Goal: Information Seeking & Learning: Understand process/instructions

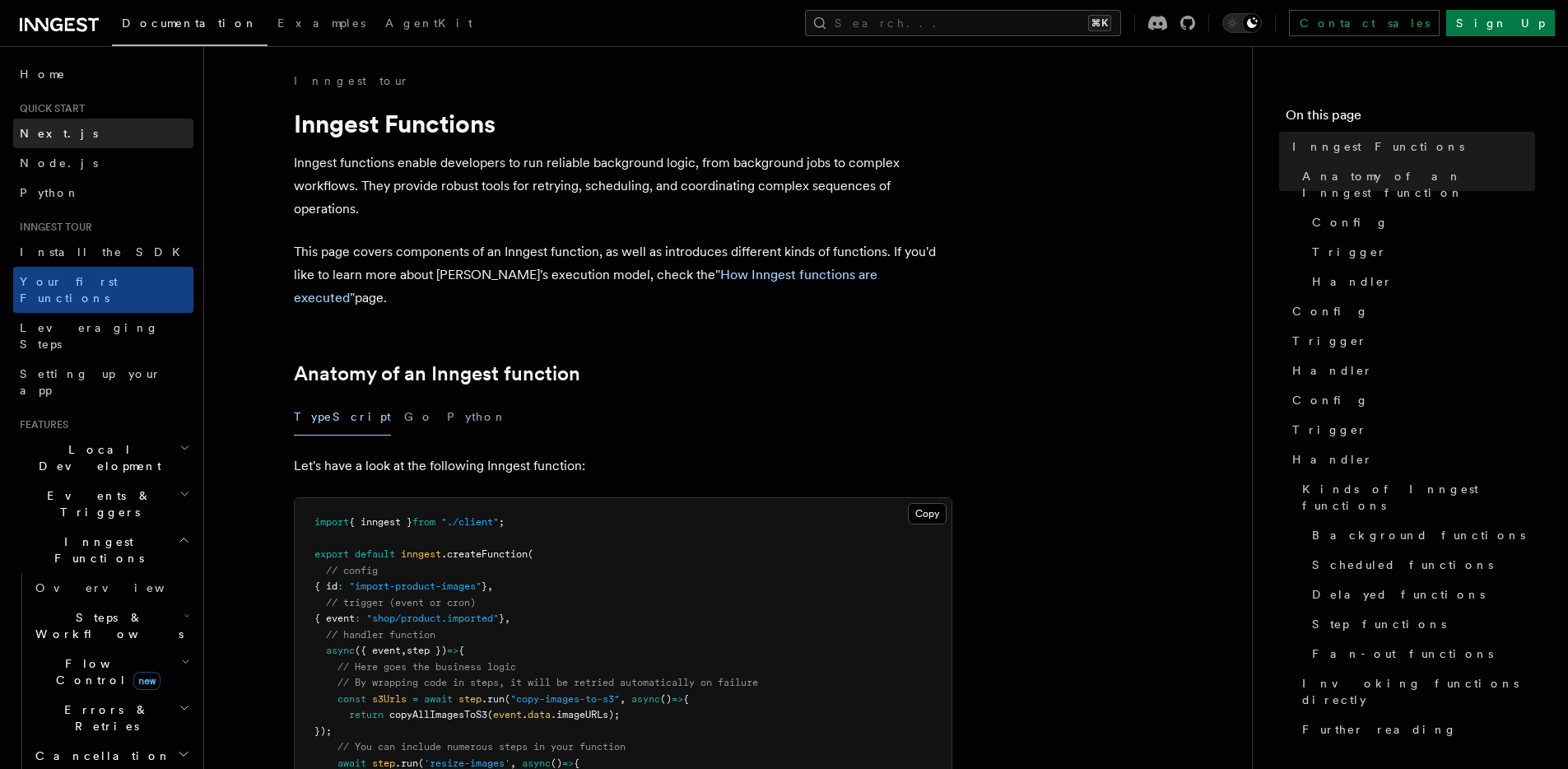
click at [99, 130] on link "Next.js" at bounding box center [104, 133] width 180 height 30
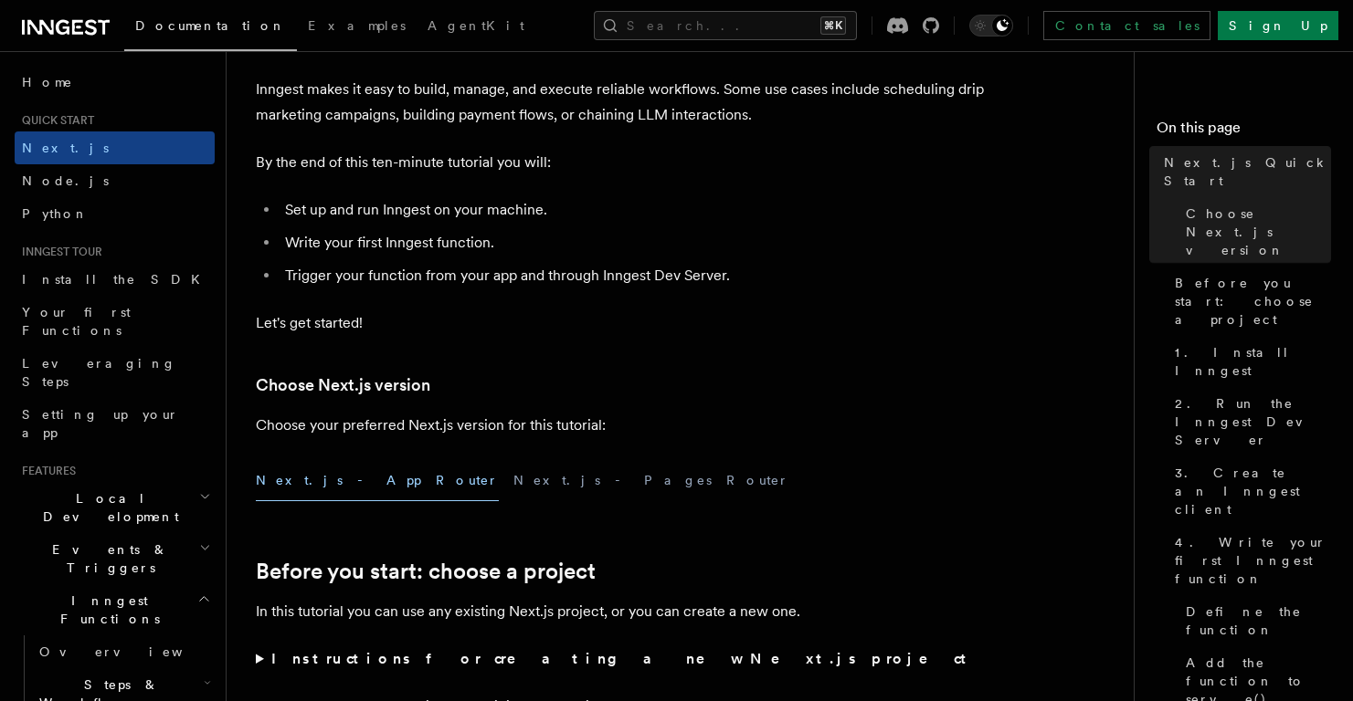
scroll to position [266, 0]
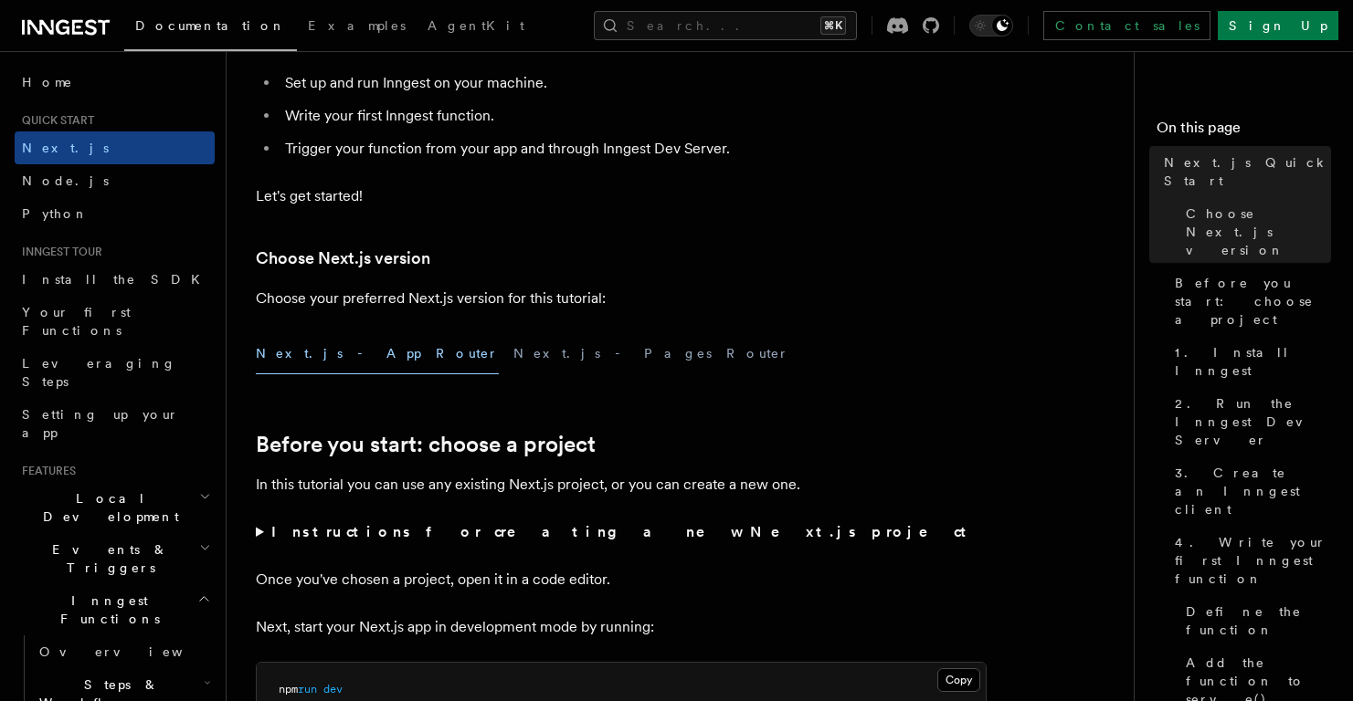
click at [312, 121] on li "Write your first Inngest function." at bounding box center [632, 116] width 707 height 26
drag, startPoint x: 312, startPoint y: 121, endPoint x: 423, endPoint y: 127, distance: 110.7
click at [511, 119] on li "Write your first Inngest function." at bounding box center [632, 116] width 707 height 26
click at [297, 155] on li "Trigger your function from your app and through Inngest Dev Server." at bounding box center [632, 149] width 707 height 26
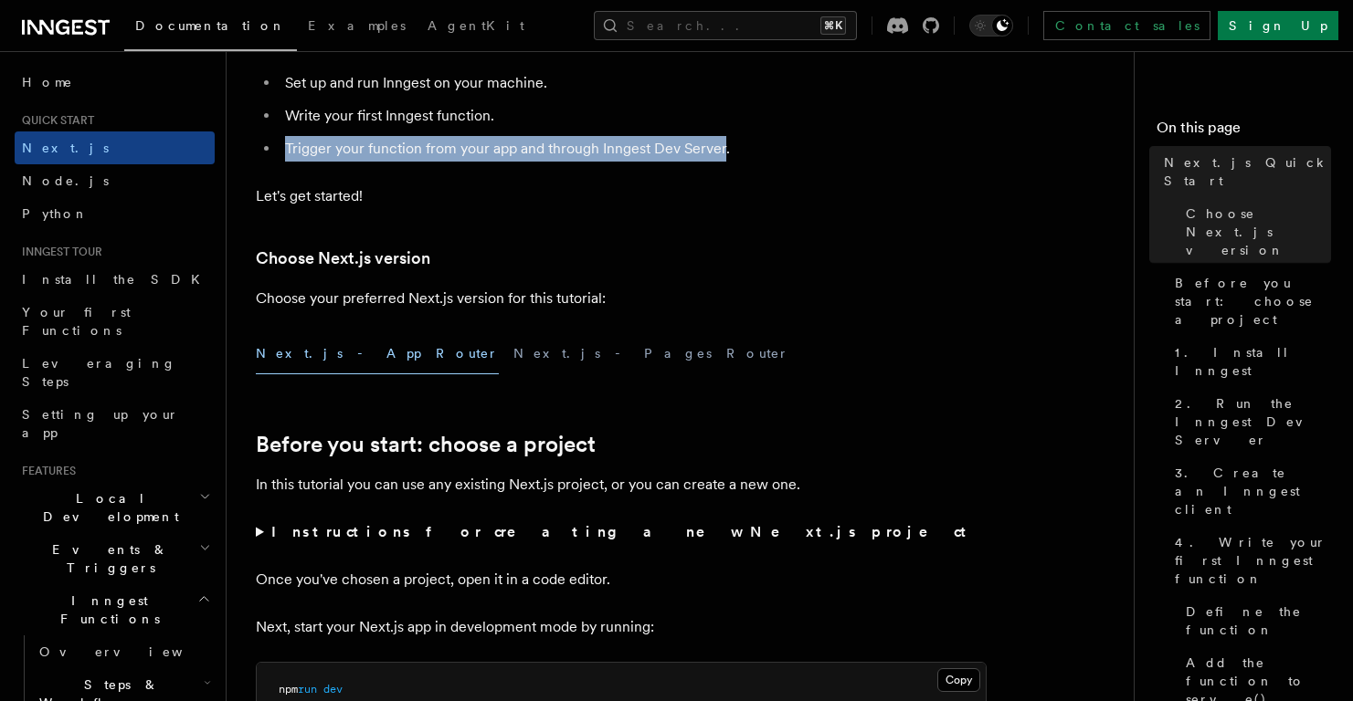
drag, startPoint x: 297, startPoint y: 155, endPoint x: 701, endPoint y: 155, distance: 404.6
click at [701, 155] on li "Trigger your function from your app and through Inngest Dev Server." at bounding box center [632, 149] width 707 height 26
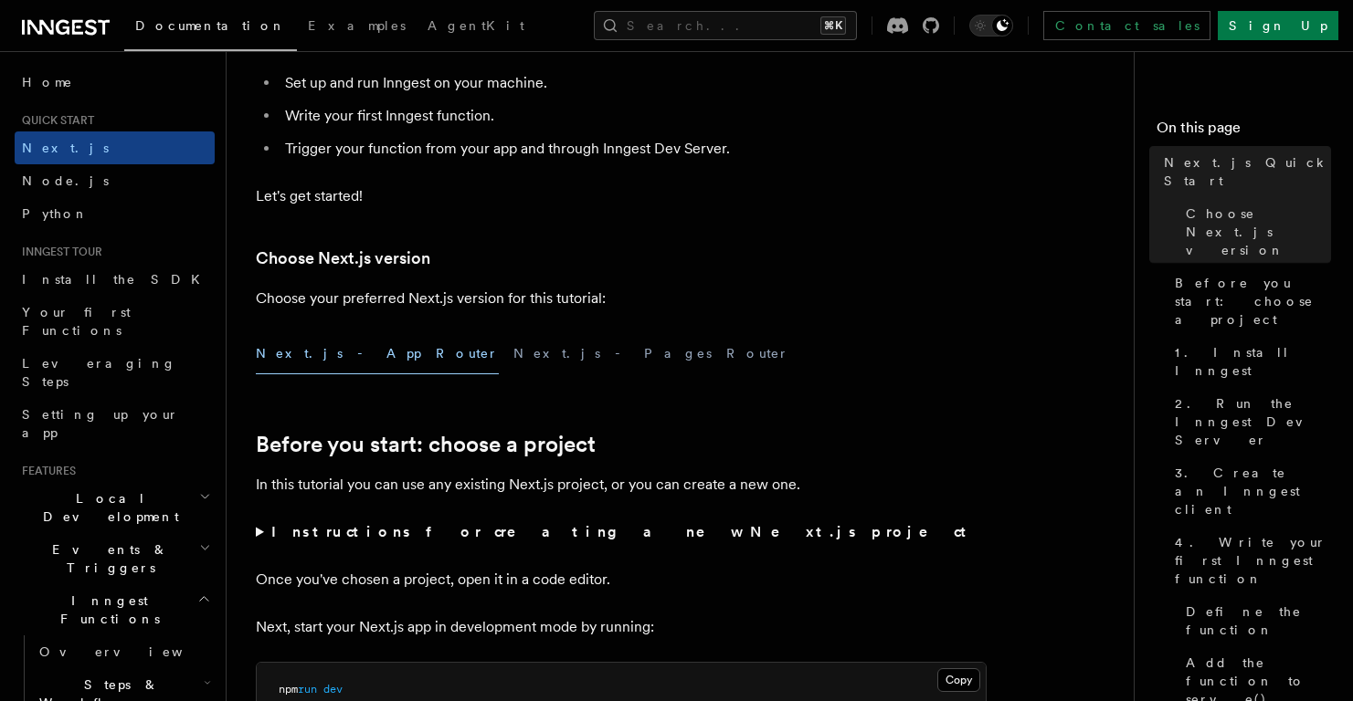
click at [695, 155] on li "Trigger your function from your app and through Inngest Dev Server." at bounding box center [632, 149] width 707 height 26
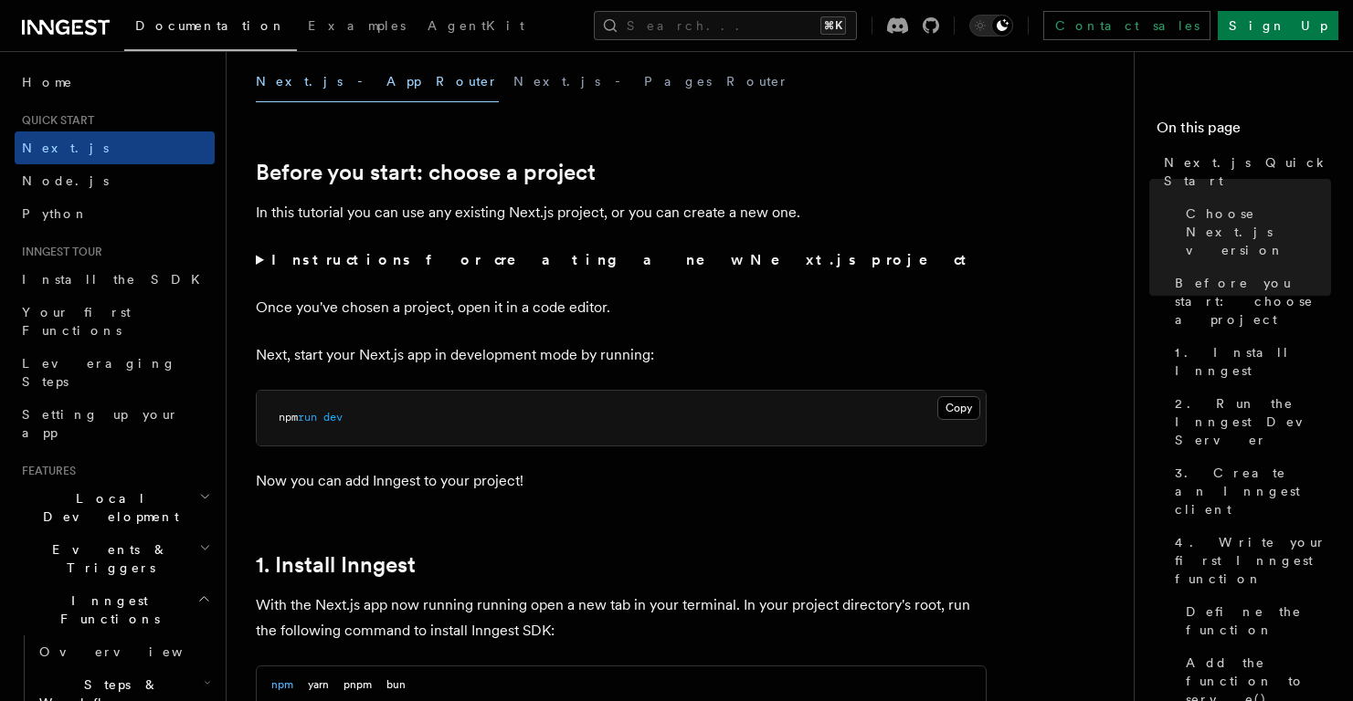
scroll to position [561, 0]
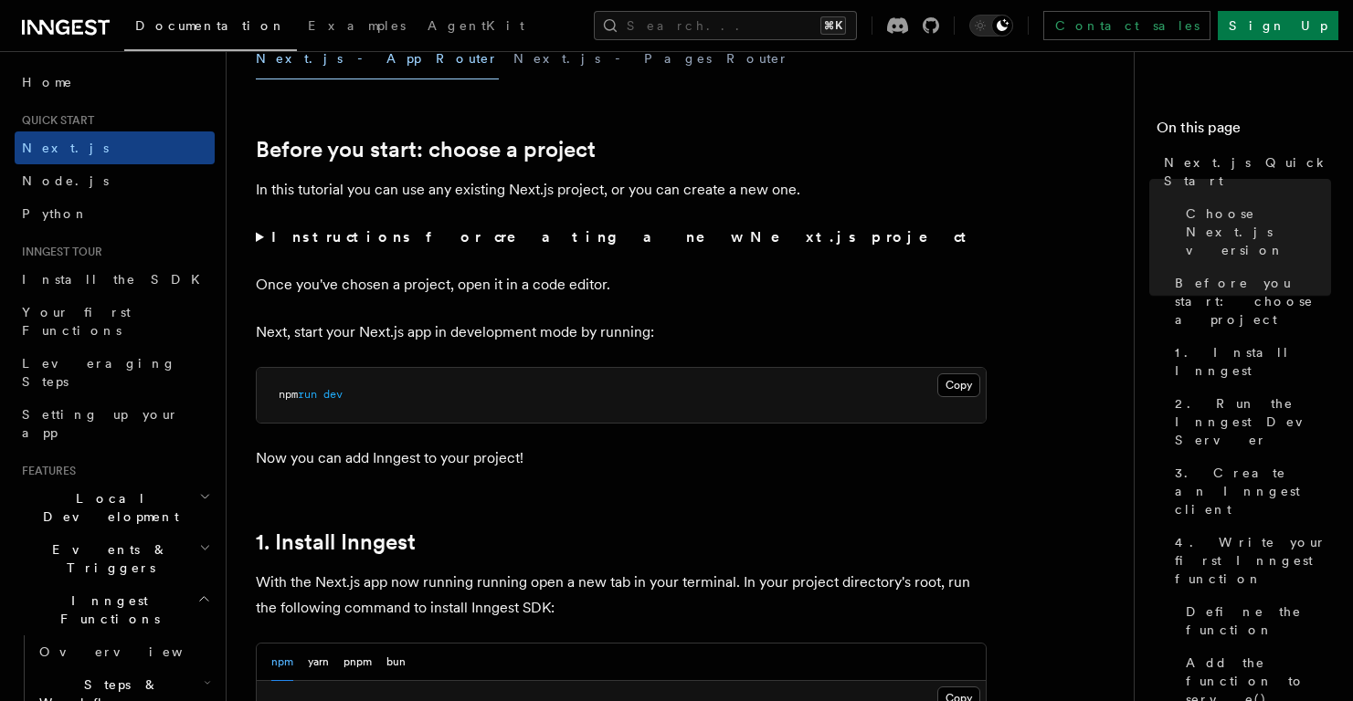
click at [257, 237] on summary "Instructions for creating a new Next.js project" at bounding box center [621, 238] width 731 height 26
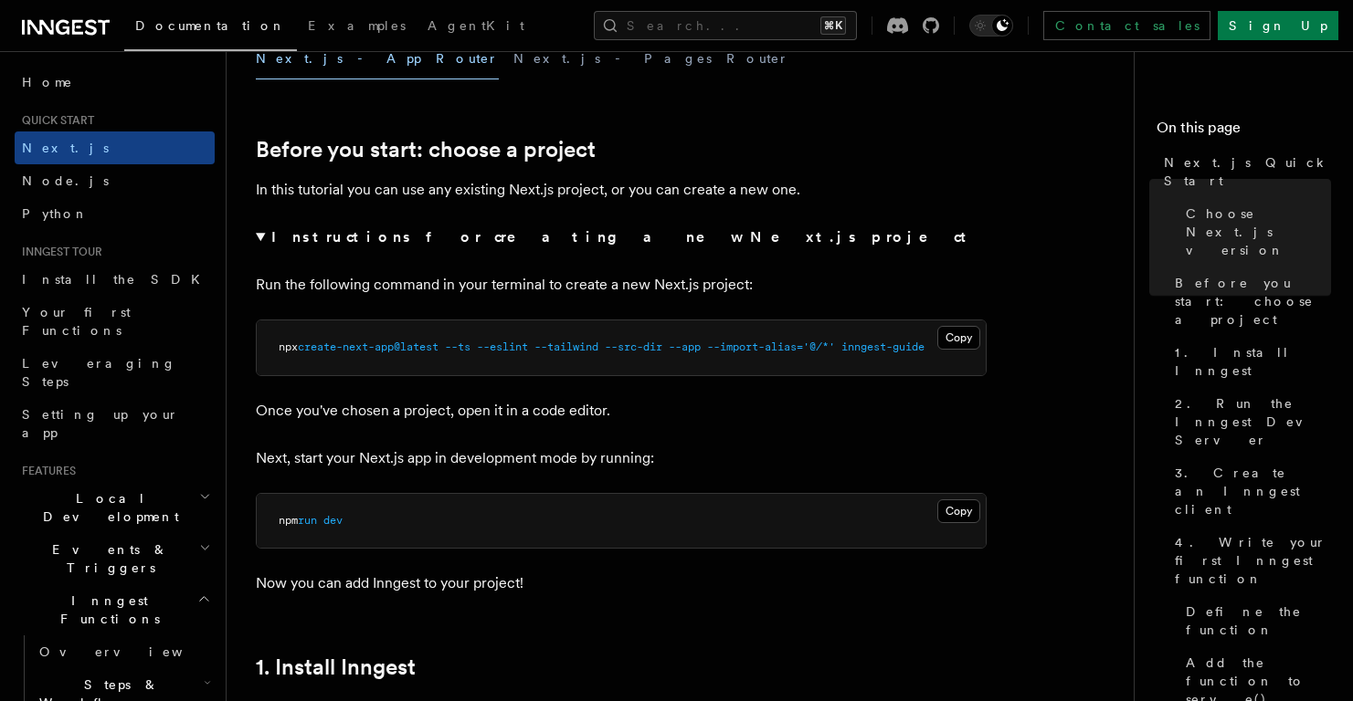
click at [260, 237] on summary "Instructions for creating a new Next.js project" at bounding box center [621, 238] width 731 height 26
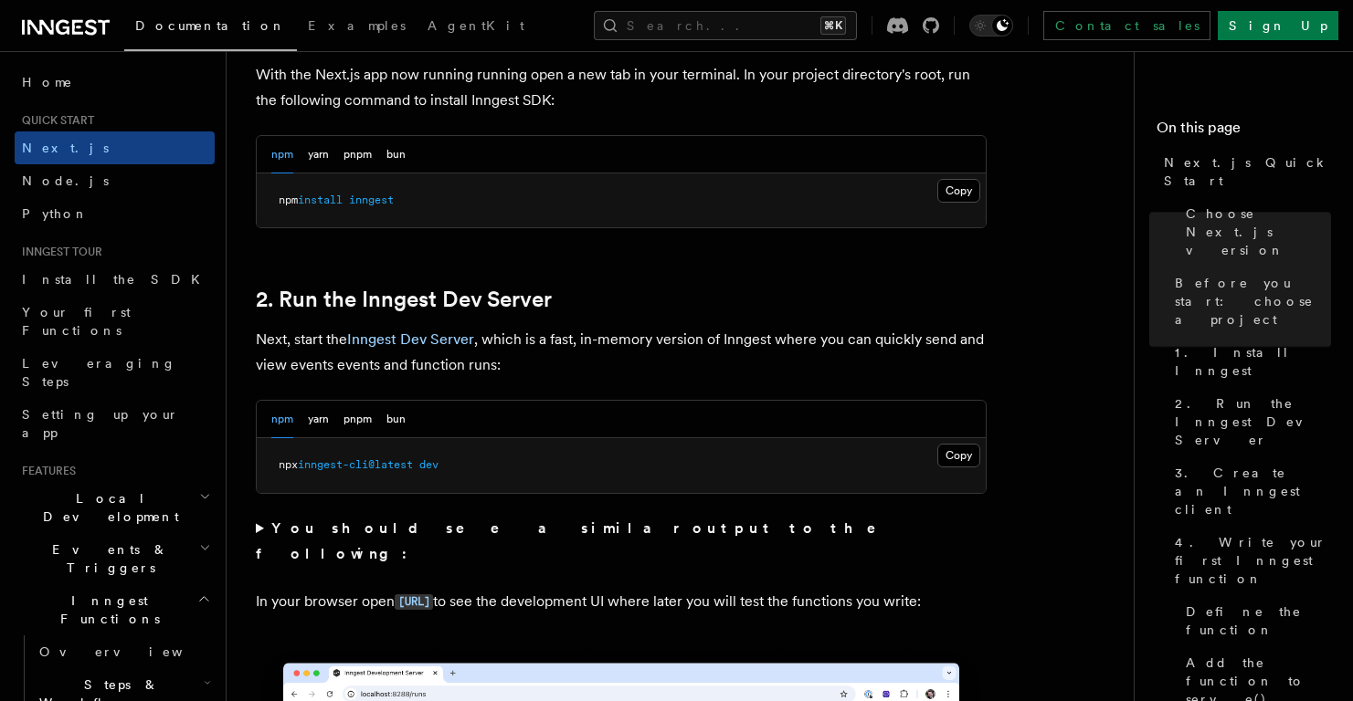
scroll to position [1074, 0]
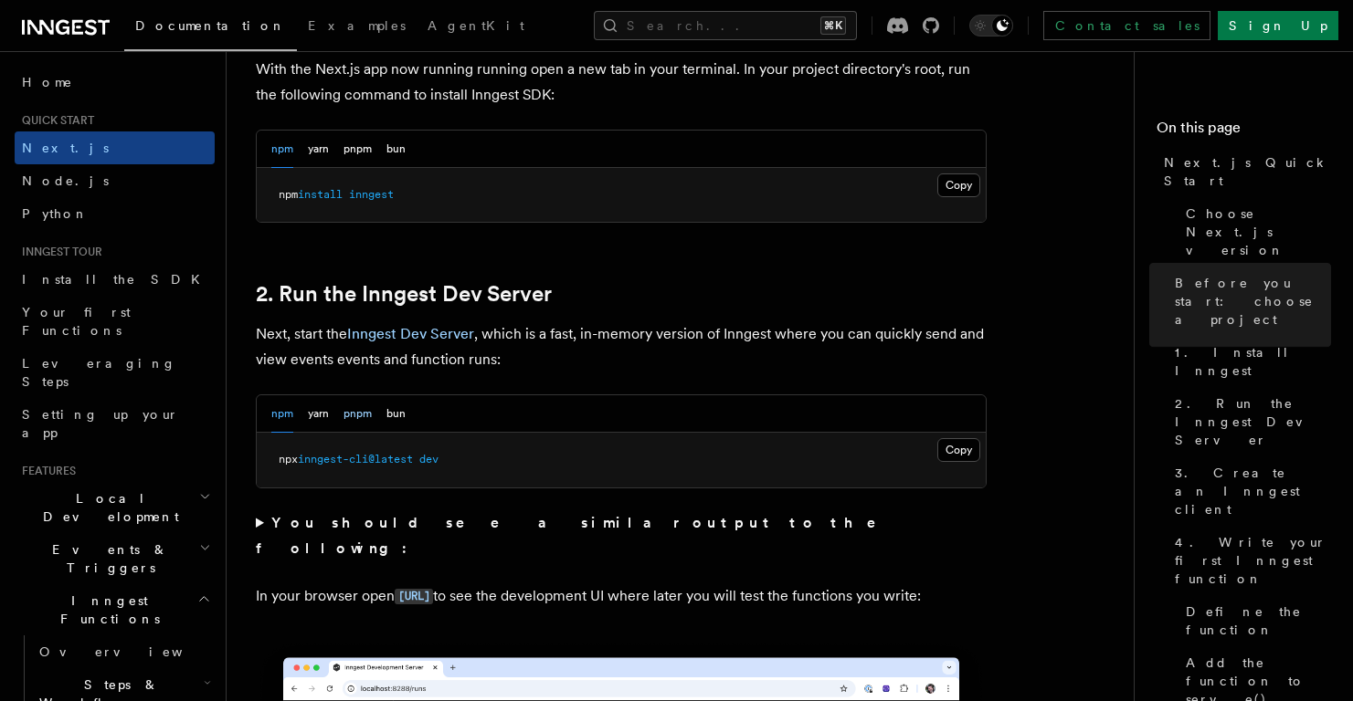
click at [359, 415] on button "pnpm" at bounding box center [357, 413] width 28 height 37
click at [956, 447] on button "Copy Copied" at bounding box center [958, 450] width 43 height 24
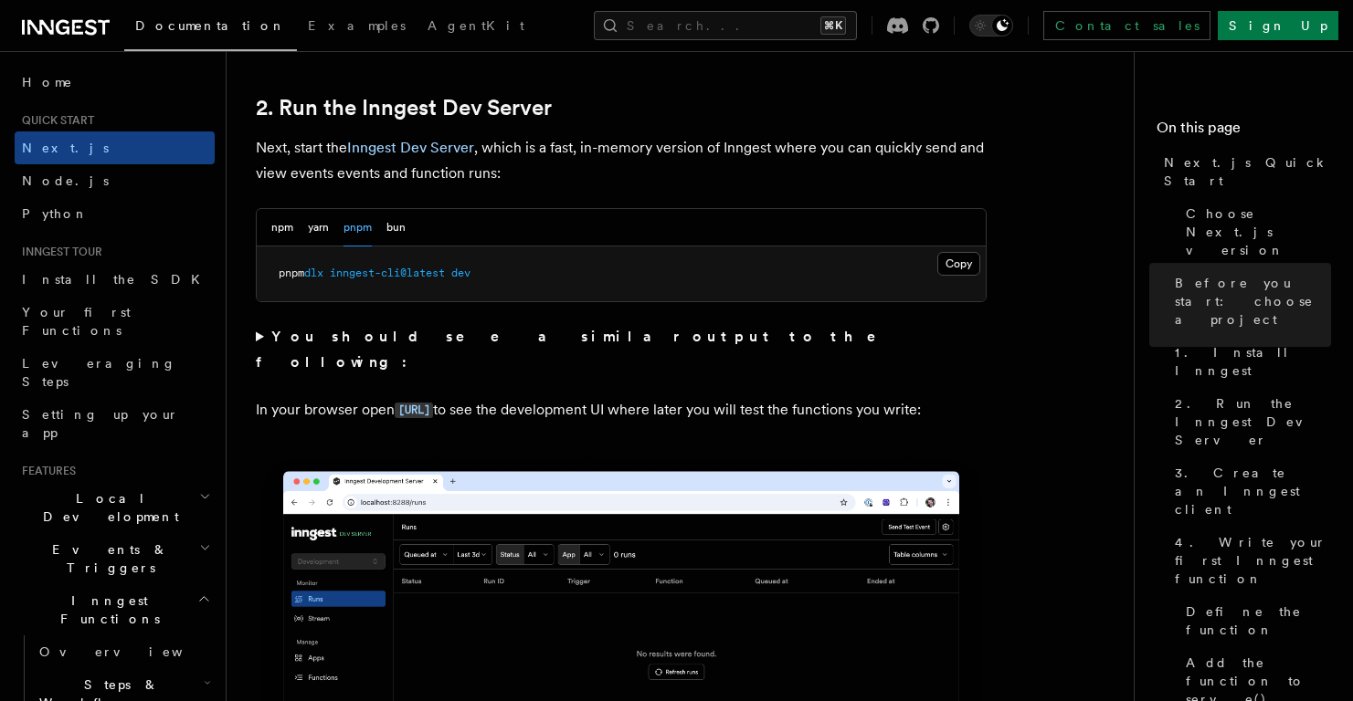
scroll to position [1265, 0]
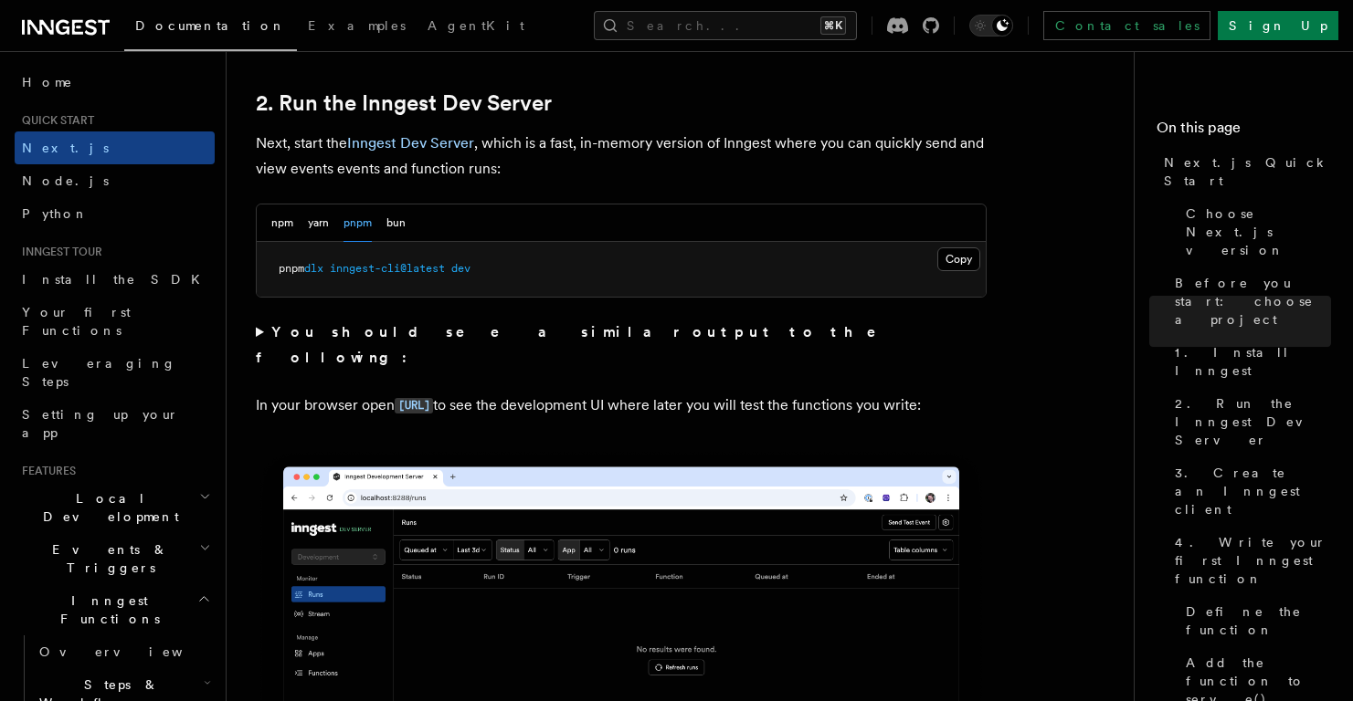
click at [258, 331] on summary "You should see a similar output to the following:" at bounding box center [621, 345] width 731 height 51
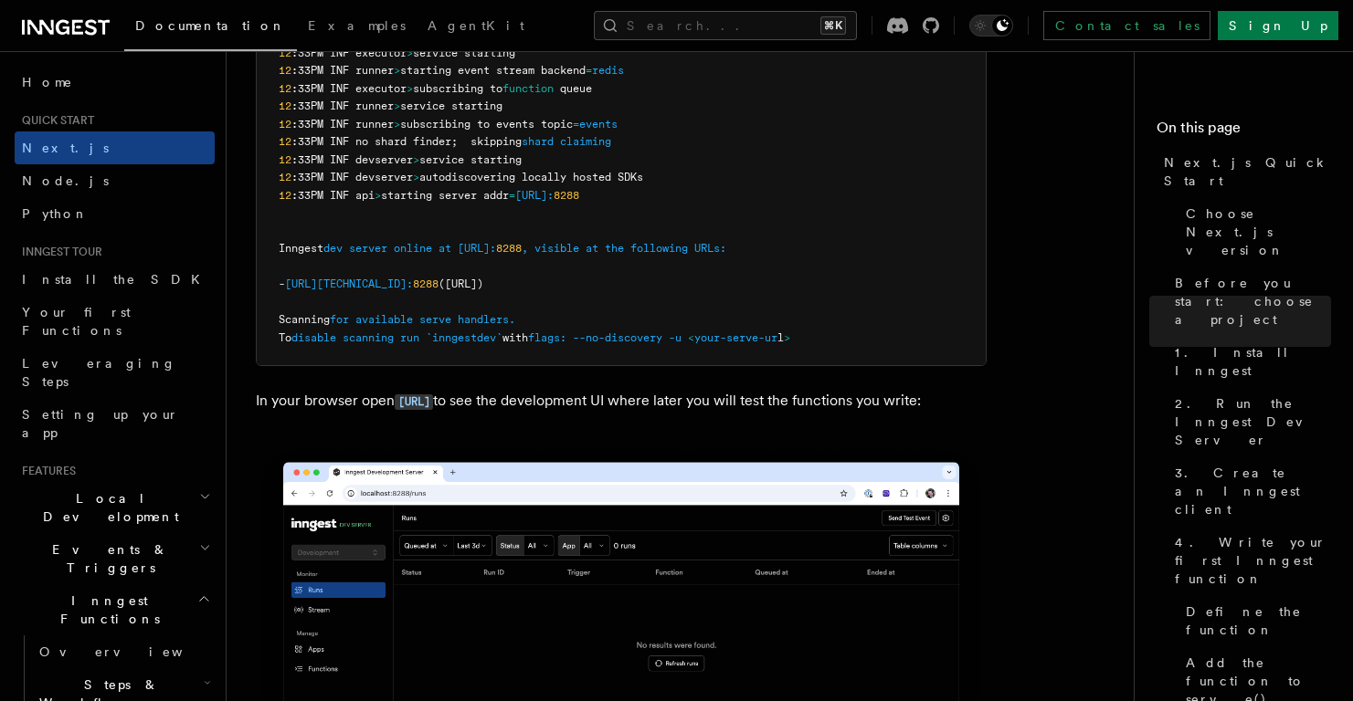
scroll to position [1676, 0]
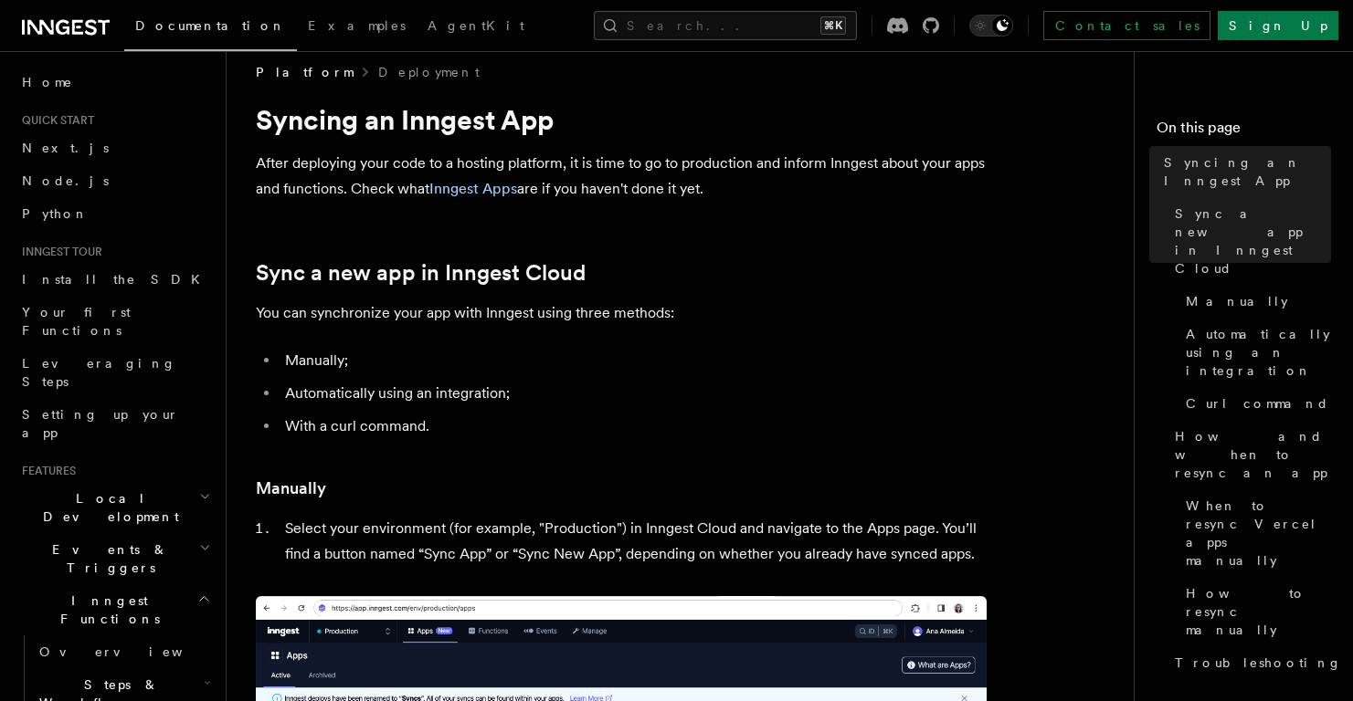
scroll to position [266, 0]
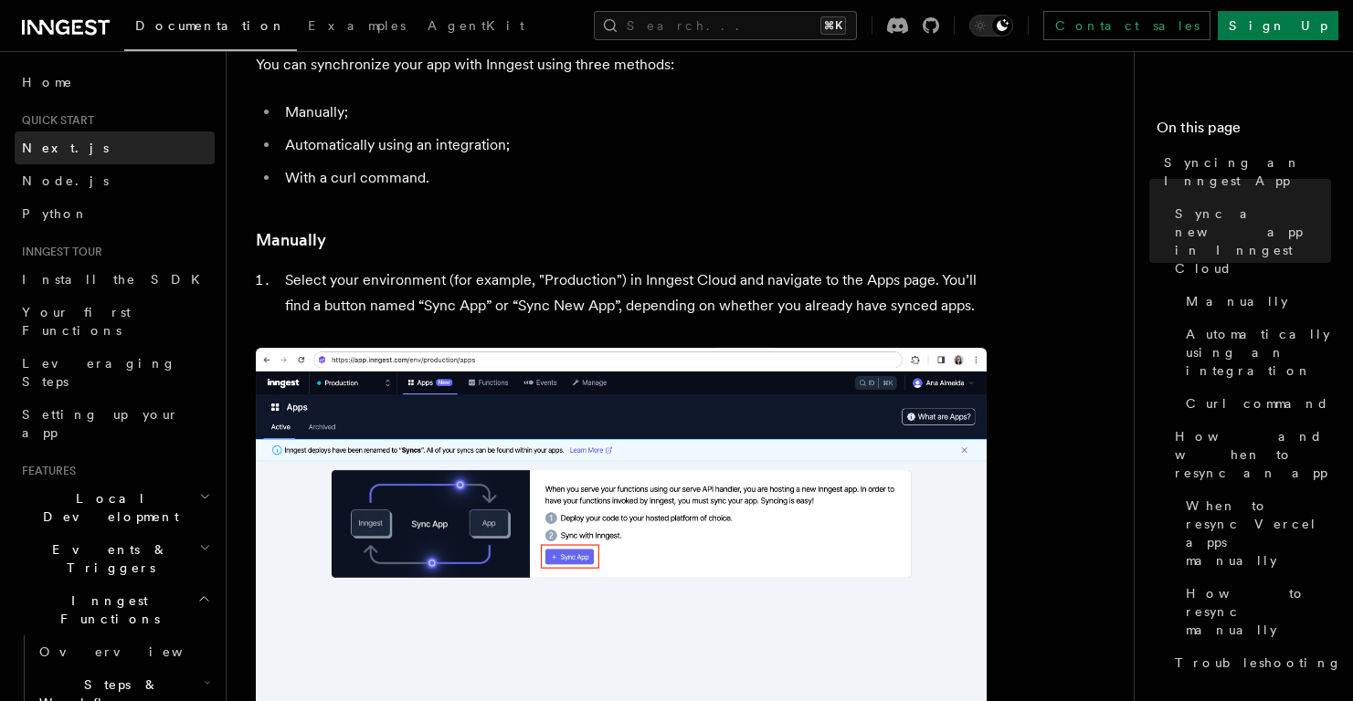
click at [37, 143] on span "Next.js" at bounding box center [65, 148] width 87 height 15
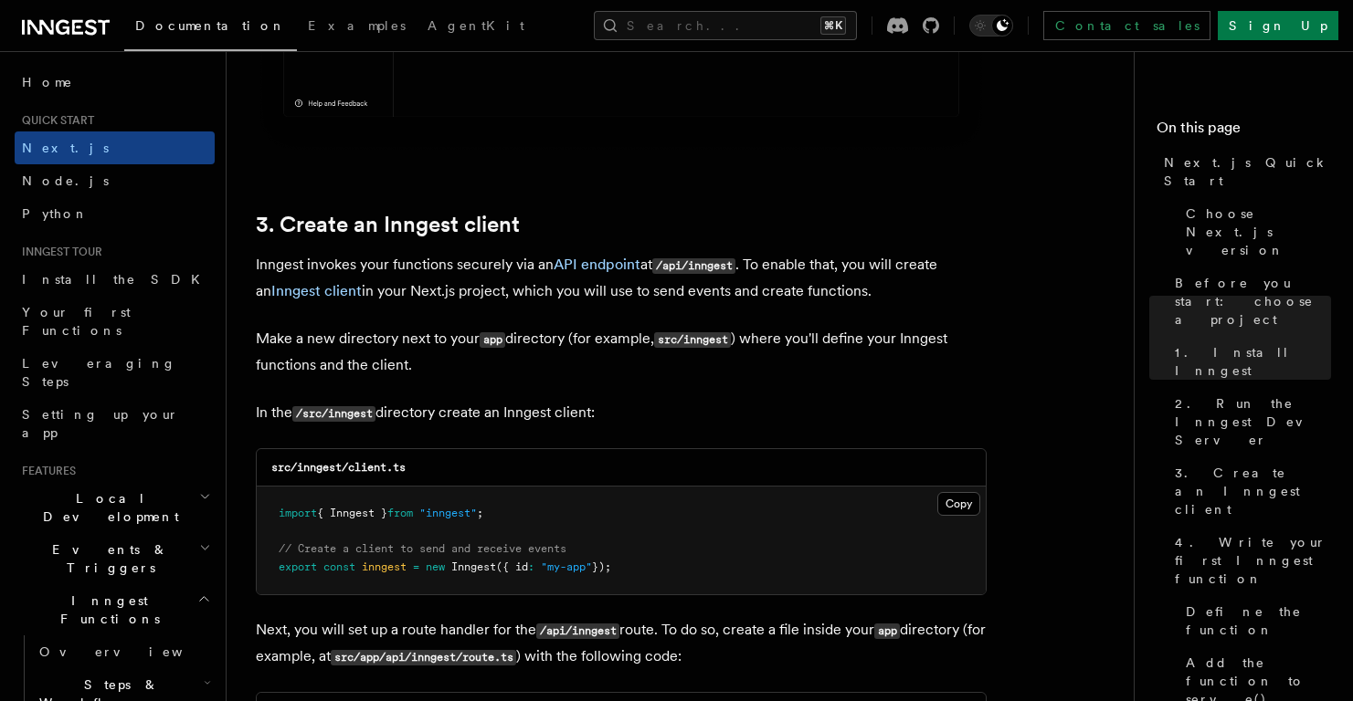
scroll to position [2062, 0]
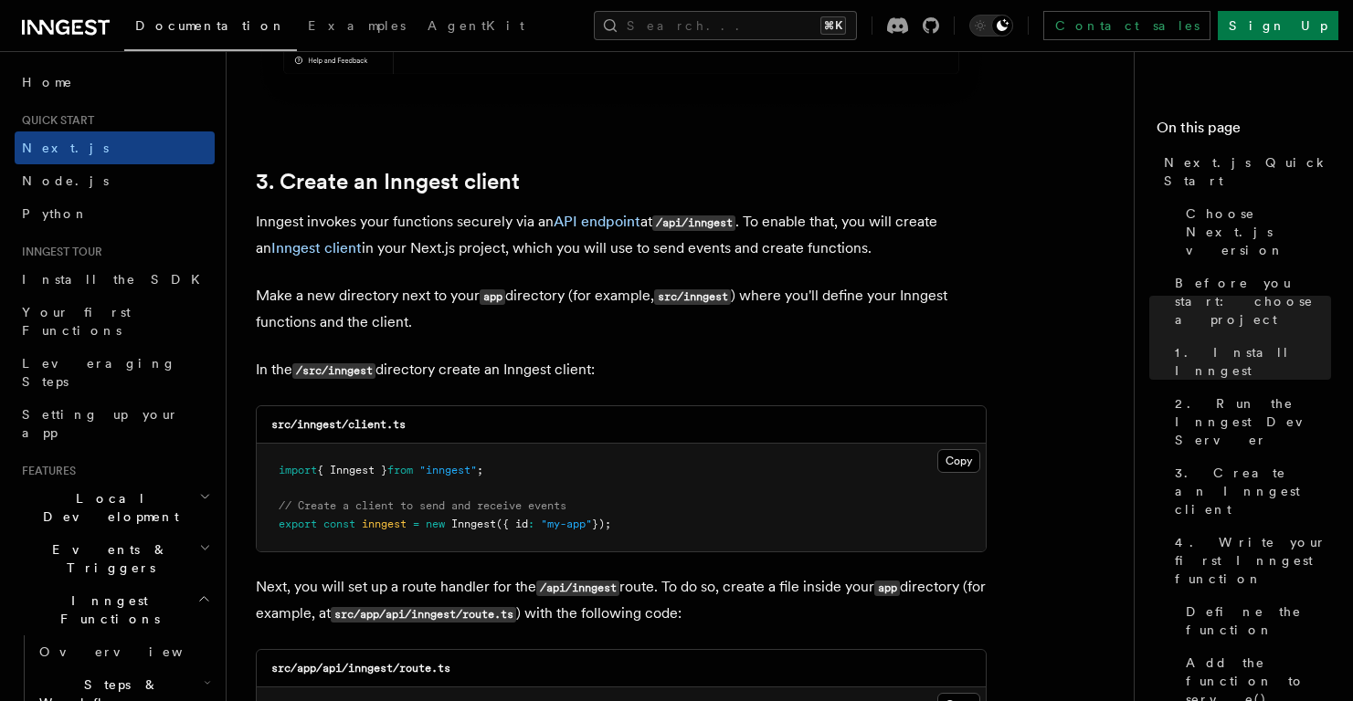
click at [278, 226] on p "Inngest invokes your functions securely via an API endpoint at /api/inngest . T…" at bounding box center [621, 235] width 731 height 52
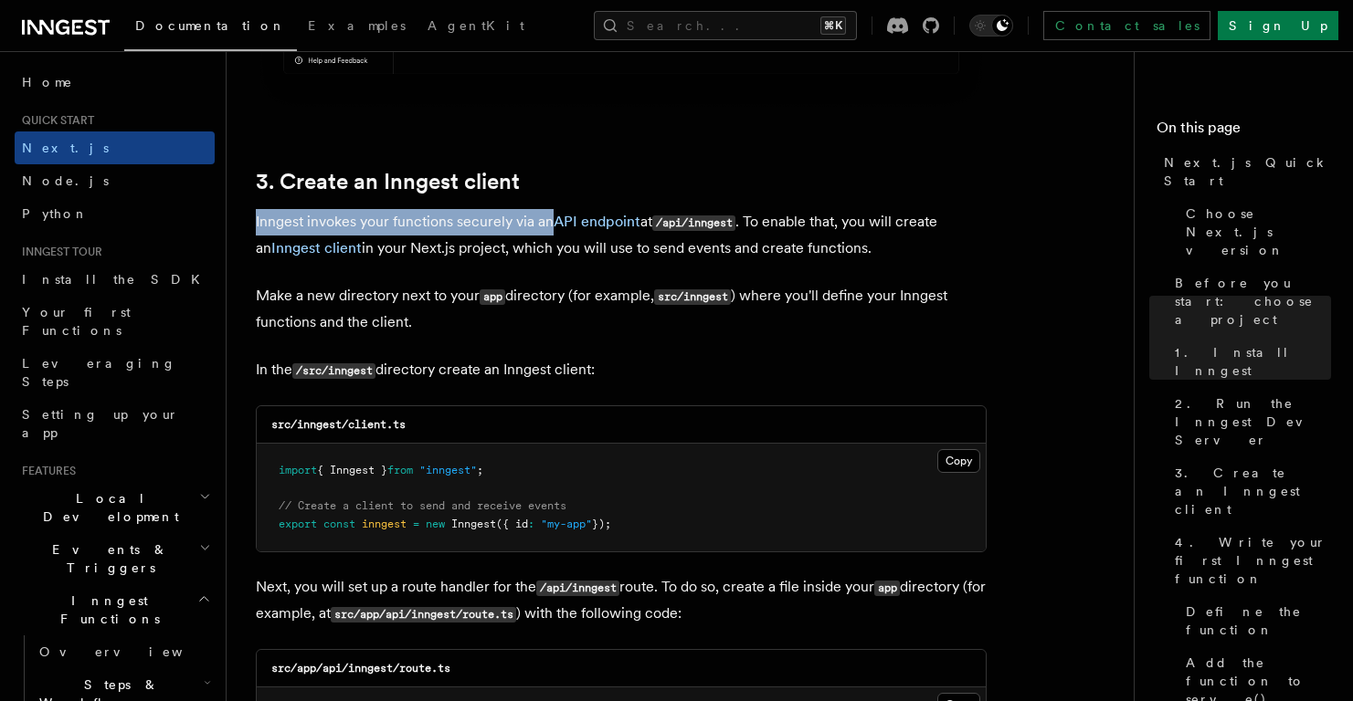
drag, startPoint x: 278, startPoint y: 226, endPoint x: 533, endPoint y: 221, distance: 254.9
click at [533, 221] on p "Inngest invokes your functions securely via an API endpoint at /api/inngest . T…" at bounding box center [621, 235] width 731 height 52
click at [463, 225] on p "Inngest invokes your functions securely via an API endpoint at /api/inngest . T…" at bounding box center [621, 235] width 731 height 52
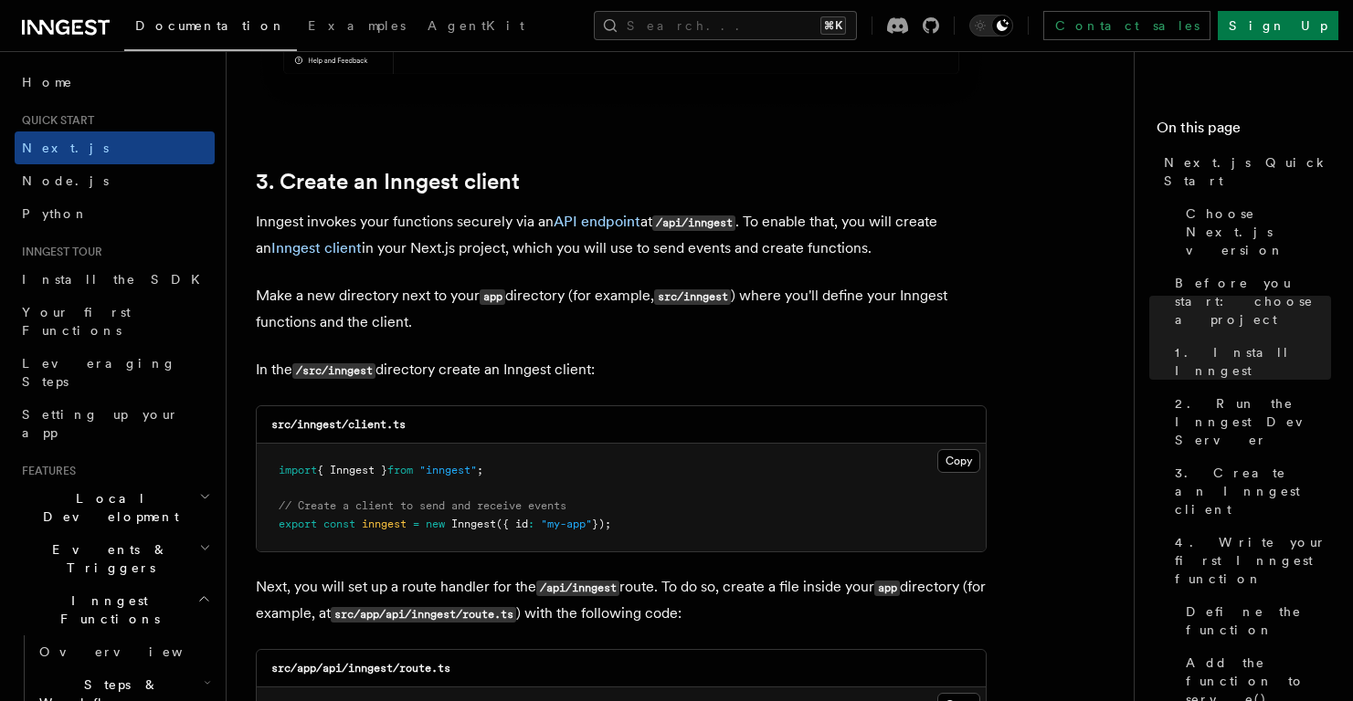
click at [272, 305] on p "Make a new directory next to your app directory (for example, src/inngest ) whe…" at bounding box center [621, 309] width 731 height 52
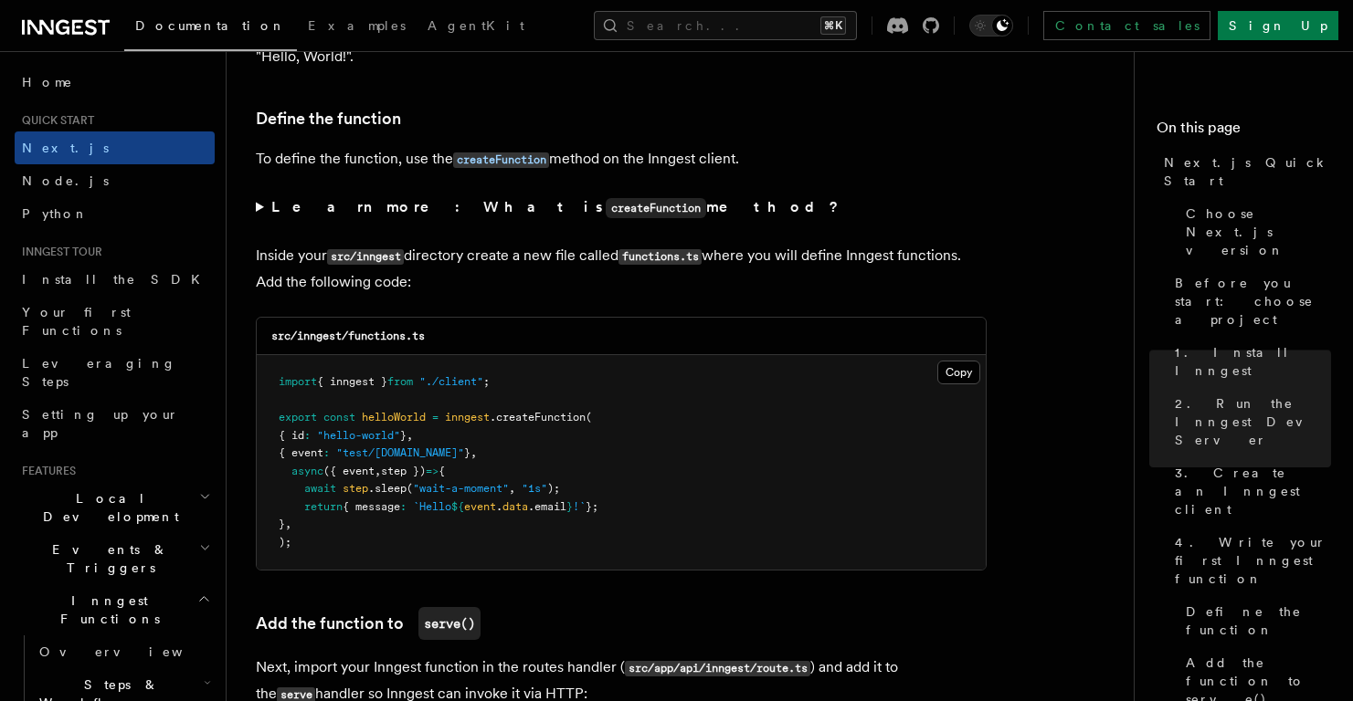
scroll to position [3074, 0]
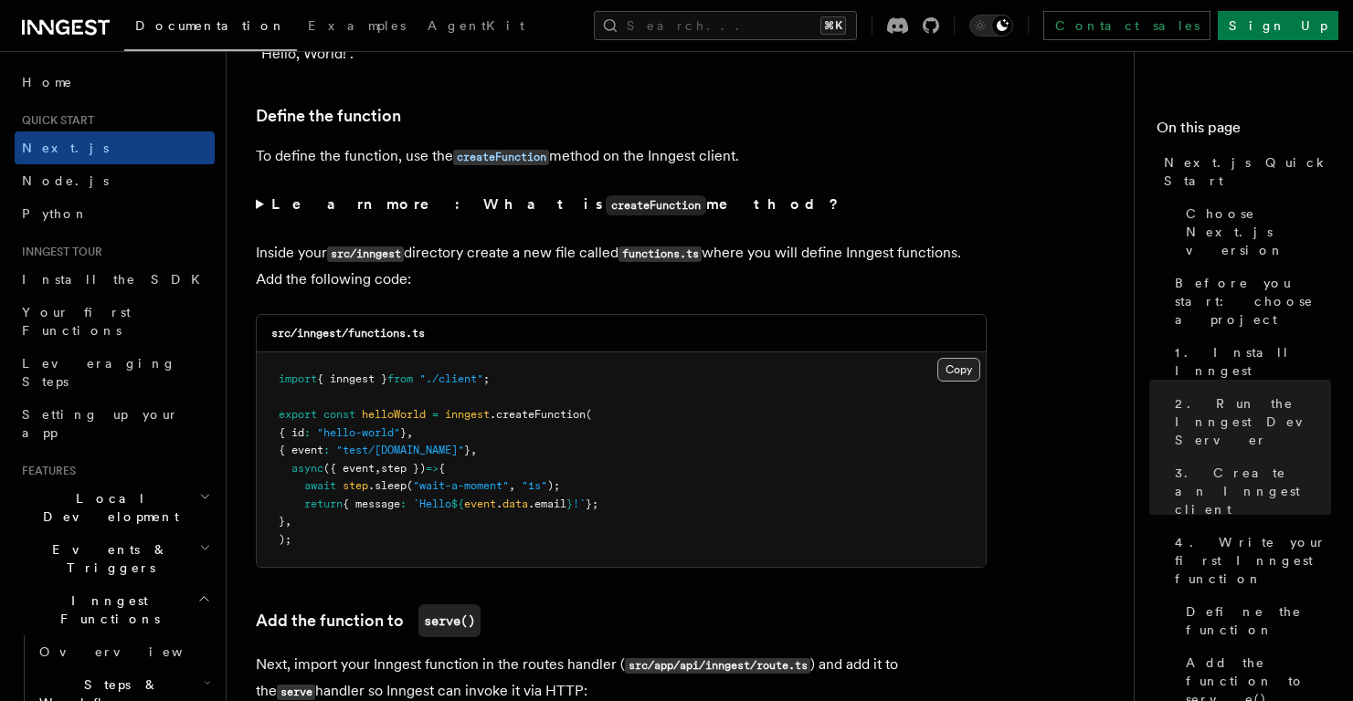
click at [954, 374] on button "Copy Copied" at bounding box center [958, 370] width 43 height 24
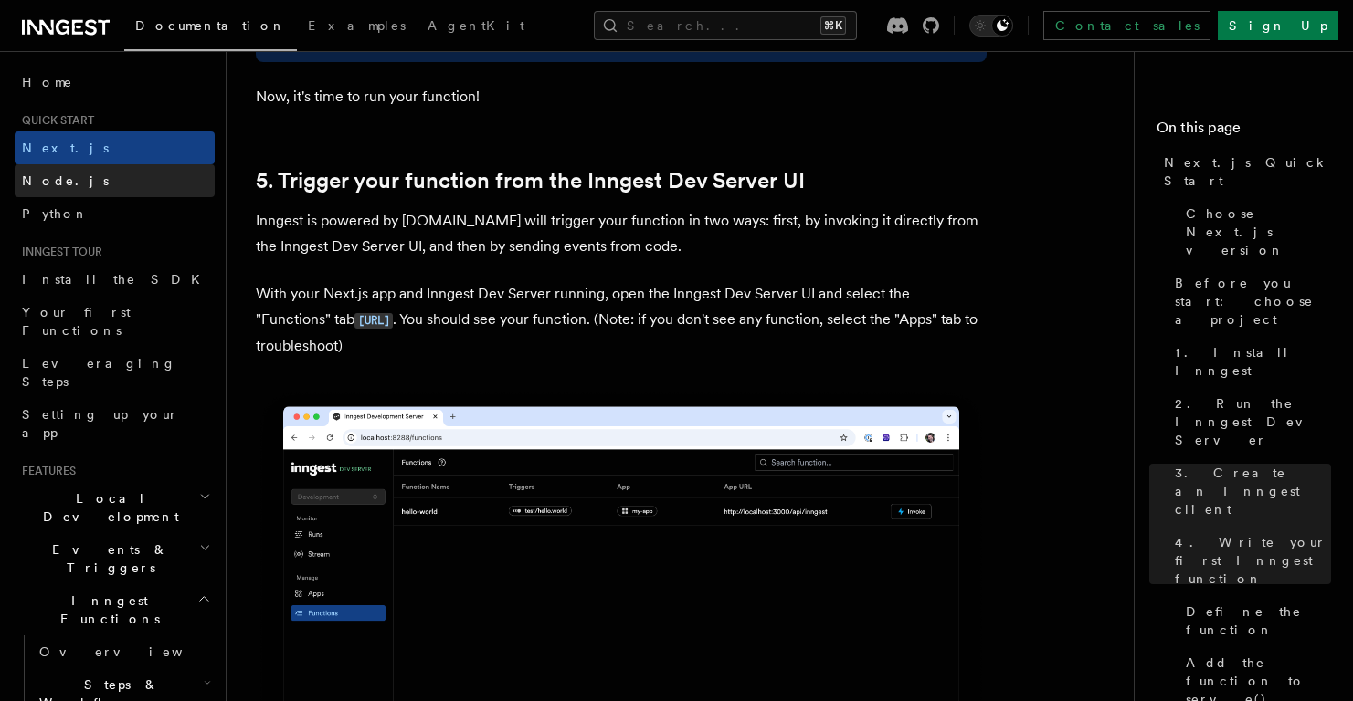
scroll to position [4139, 0]
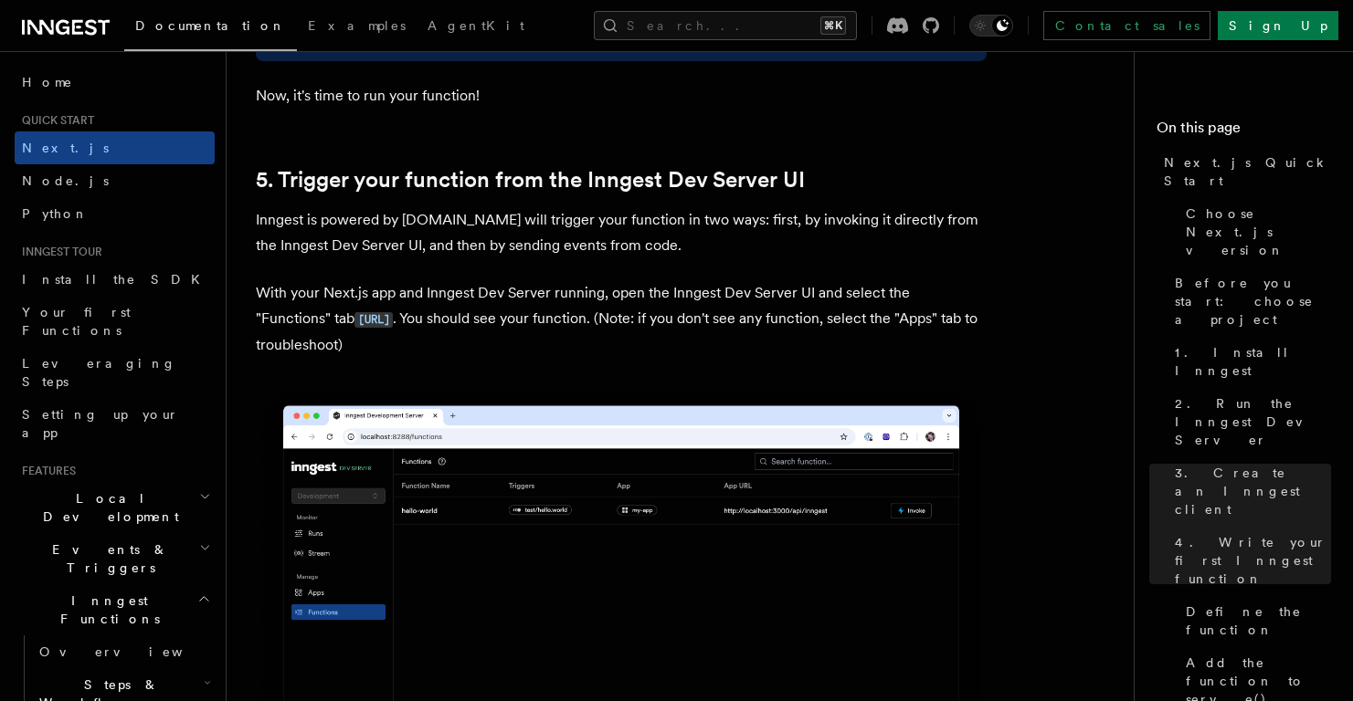
click at [625, 301] on p "With your Next.js app and Inngest Dev Server running, open the Inngest Dev Serv…" at bounding box center [621, 319] width 731 height 78
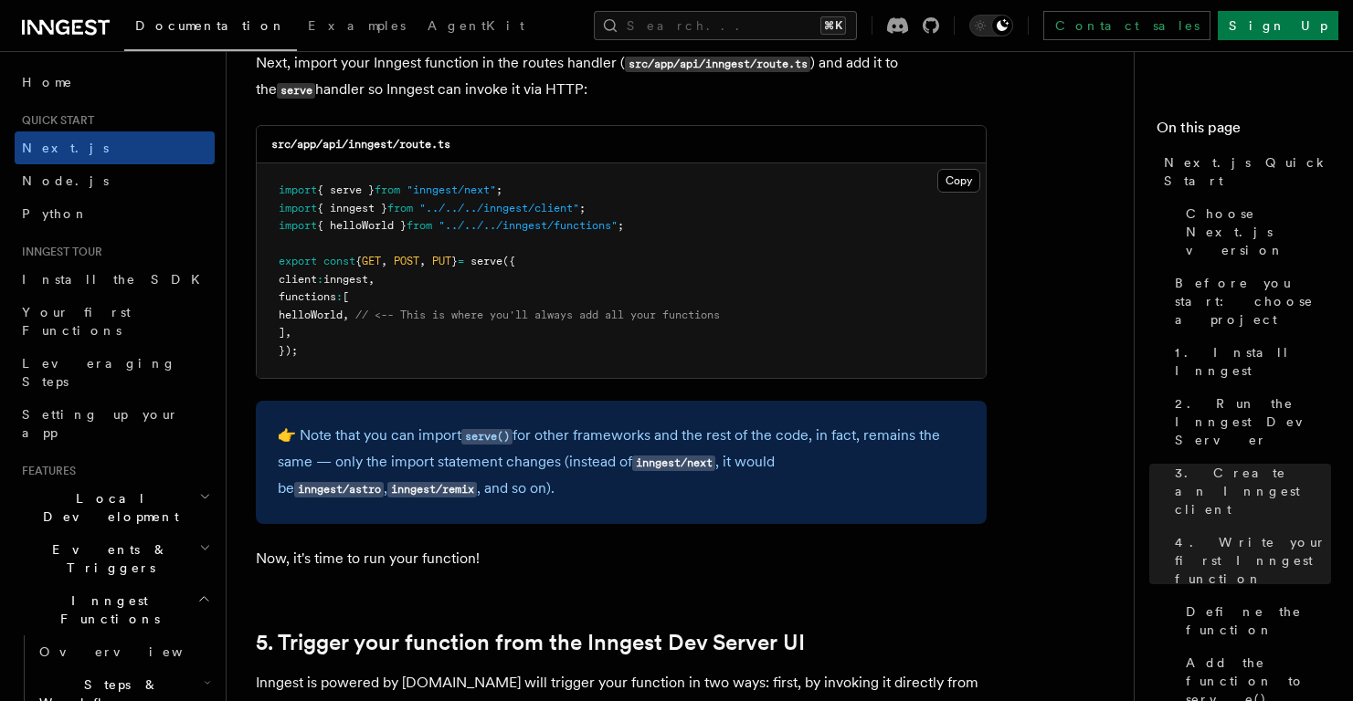
scroll to position [3680, 0]
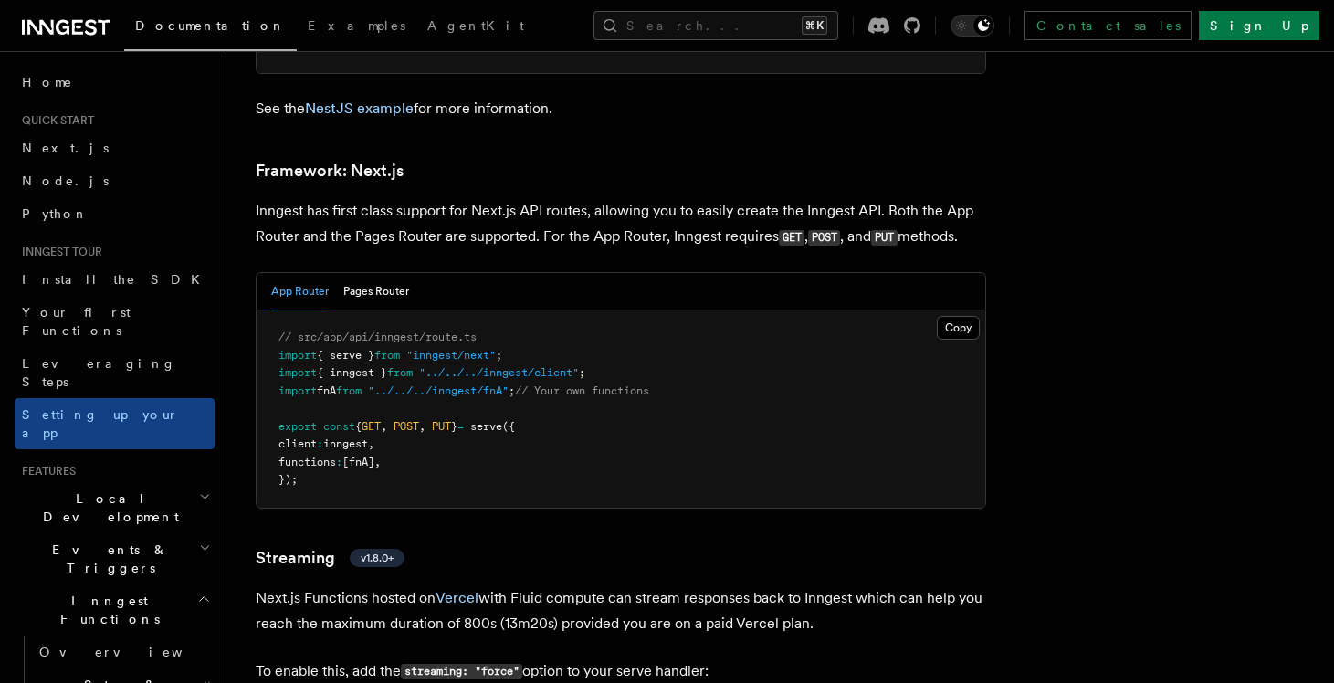
scroll to position [11178, 0]
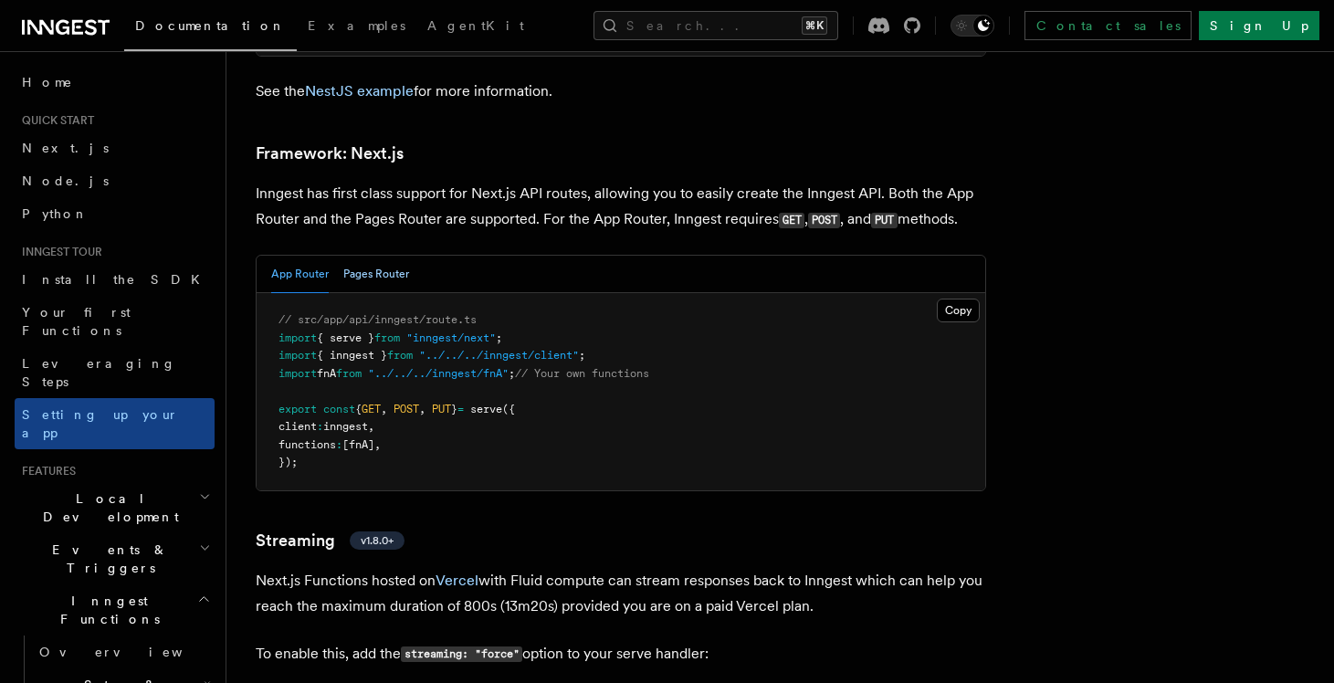
click at [375, 256] on button "Pages Router" at bounding box center [376, 274] width 66 height 37
click at [290, 256] on button "App Router" at bounding box center [300, 274] width 58 height 37
click at [362, 256] on button "Pages Router" at bounding box center [376, 274] width 66 height 37
click at [265, 256] on div "App Router Pages Router" at bounding box center [621, 274] width 729 height 37
click at [298, 256] on button "App Router" at bounding box center [300, 274] width 58 height 37
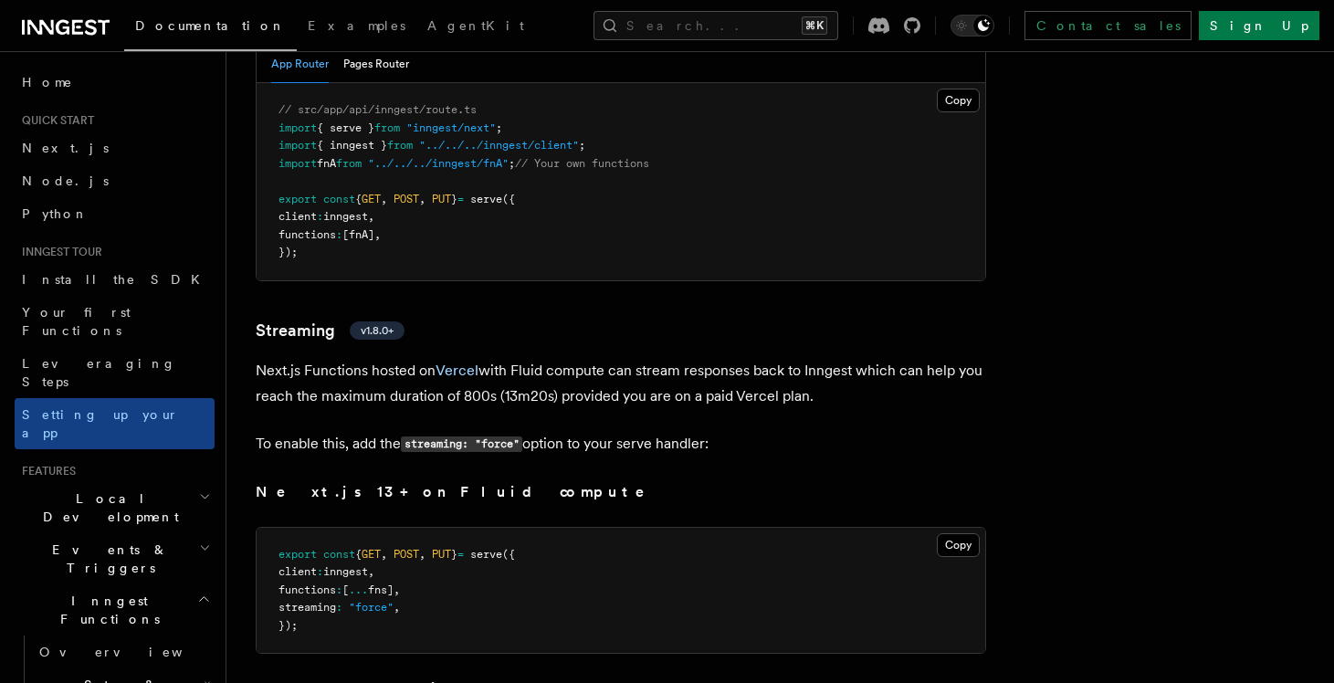
scroll to position [11448, 0]
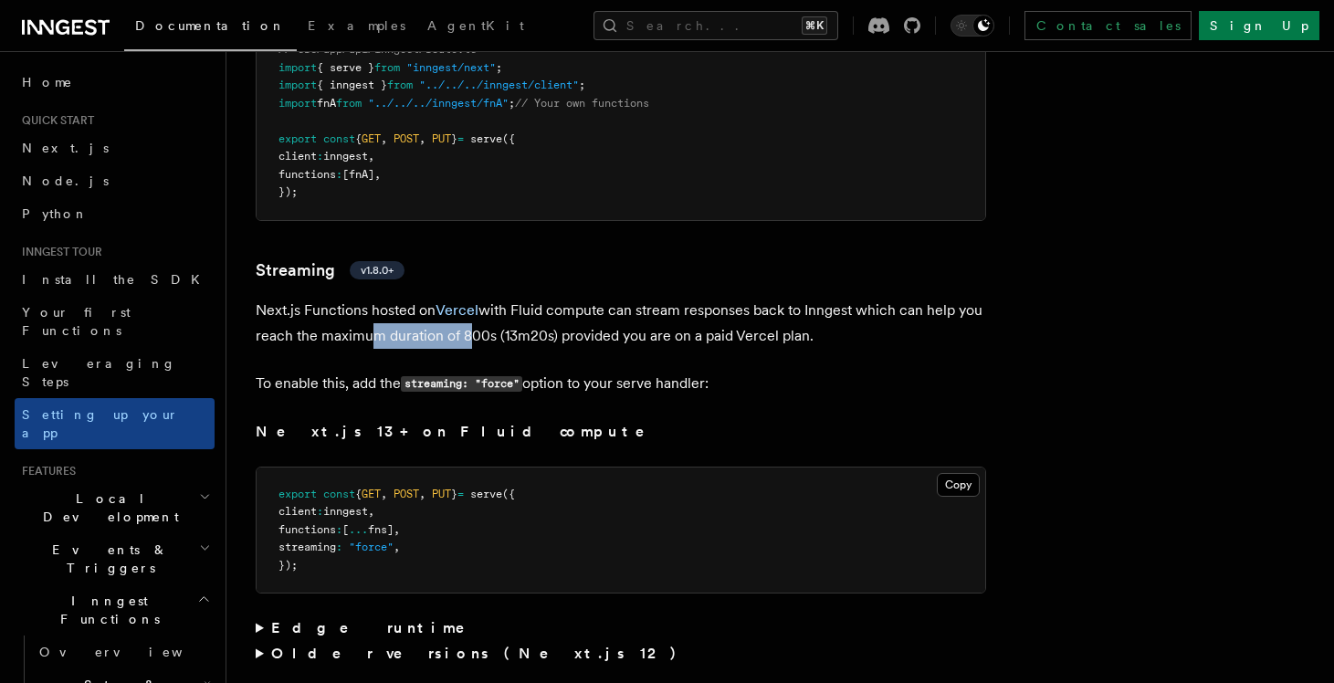
drag, startPoint x: 365, startPoint y: 283, endPoint x: 479, endPoint y: 287, distance: 113.3
click at [471, 298] on p "Next.js Functions hosted on Vercel with Fluid compute can stream responses back…" at bounding box center [621, 323] width 731 height 51
drag, startPoint x: 504, startPoint y: 285, endPoint x: 534, endPoint y: 285, distance: 30.1
click at [534, 298] on p "Next.js Functions hosted on Vercel with Fluid compute can stream responses back…" at bounding box center [621, 323] width 731 height 51
drag, startPoint x: 581, startPoint y: 282, endPoint x: 641, endPoint y: 283, distance: 60.3
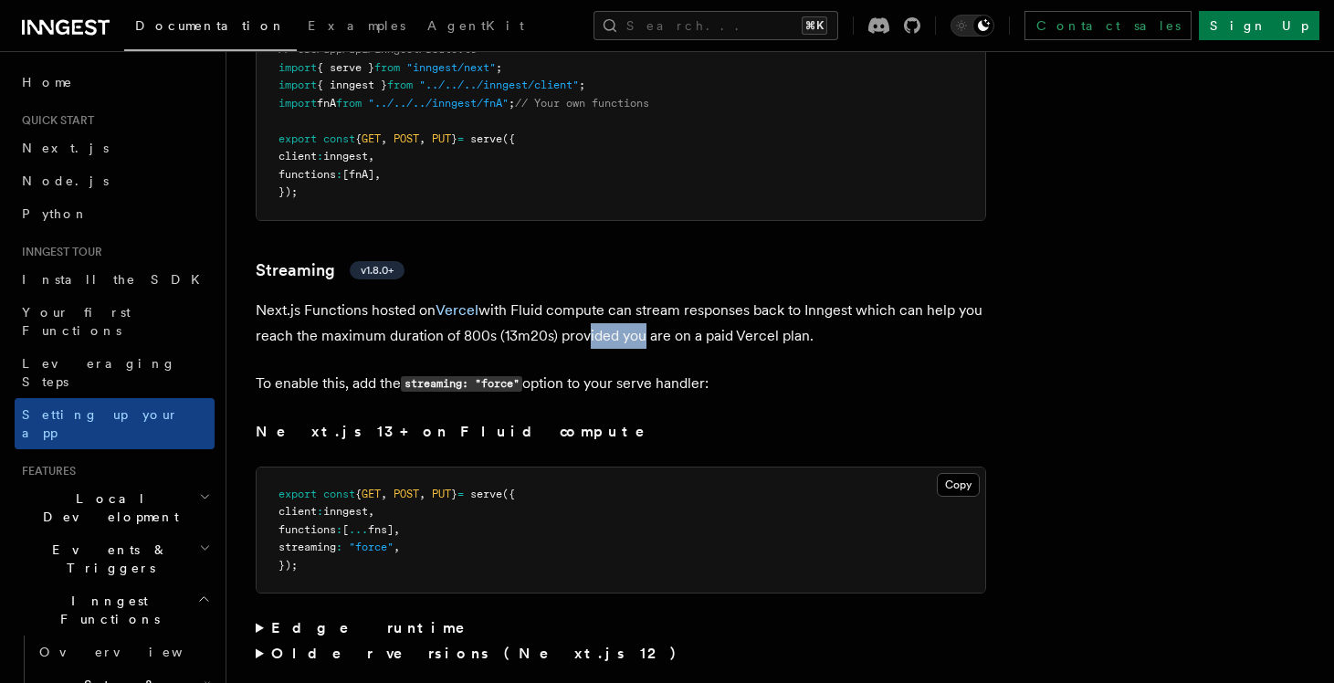
click at [640, 298] on p "Next.js Functions hosted on Vercel with Fluid compute can stream responses back…" at bounding box center [621, 323] width 731 height 51
drag, startPoint x: 695, startPoint y: 283, endPoint x: 780, endPoint y: 282, distance: 84.9
click at [776, 298] on p "Next.js Functions hosted on Vercel with Fluid compute can stream responses back…" at bounding box center [621, 323] width 731 height 51
click at [806, 298] on p "Next.js Functions hosted on Vercel with Fluid compute can stream responses back…" at bounding box center [621, 323] width 731 height 51
drag, startPoint x: 284, startPoint y: 332, endPoint x: 346, endPoint y: 331, distance: 62.1
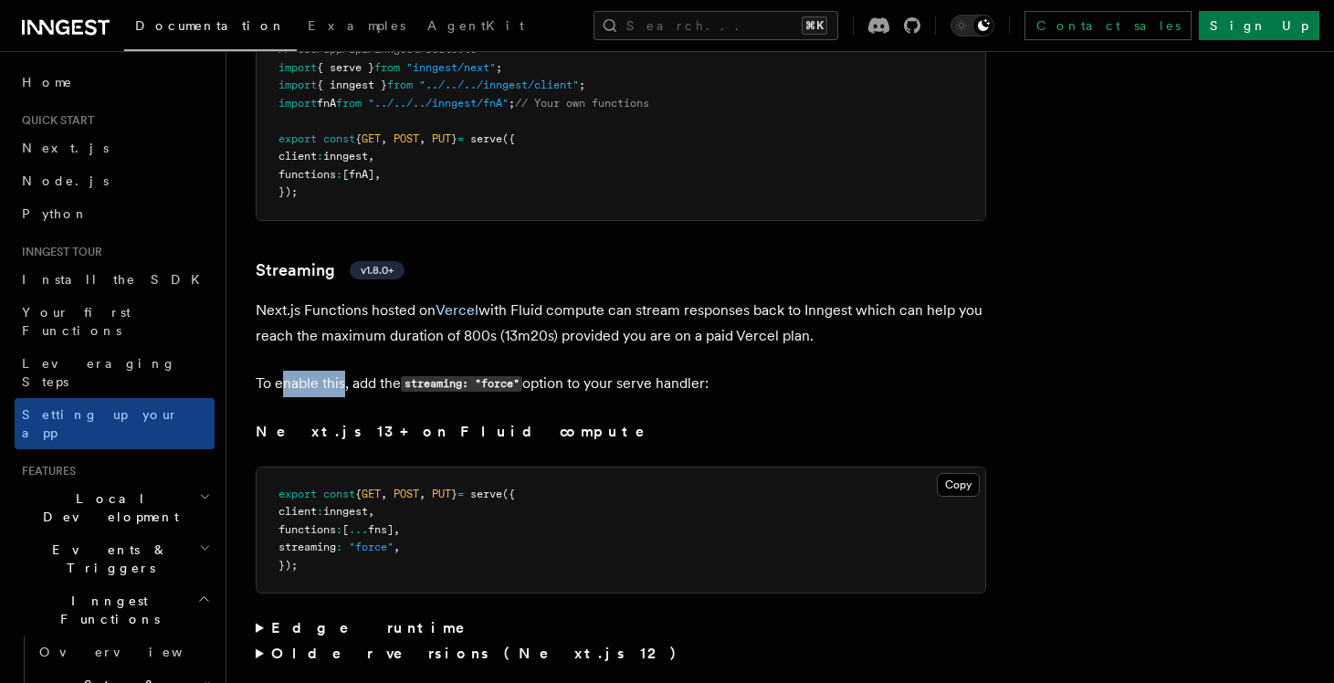
click at [343, 371] on p "To enable this, add the streaming: "force" option to your serve handler:" at bounding box center [621, 384] width 731 height 26
click at [316, 541] on span "streaming" at bounding box center [308, 547] width 58 height 13
drag, startPoint x: 316, startPoint y: 493, endPoint x: 436, endPoint y: 492, distance: 119.7
click at [436, 492] on pre "export const { GET , POST , PUT } = serve ({ client : inngest , functions : [ .…" at bounding box center [621, 531] width 729 height 126
copy code "streaming : "force" ,"
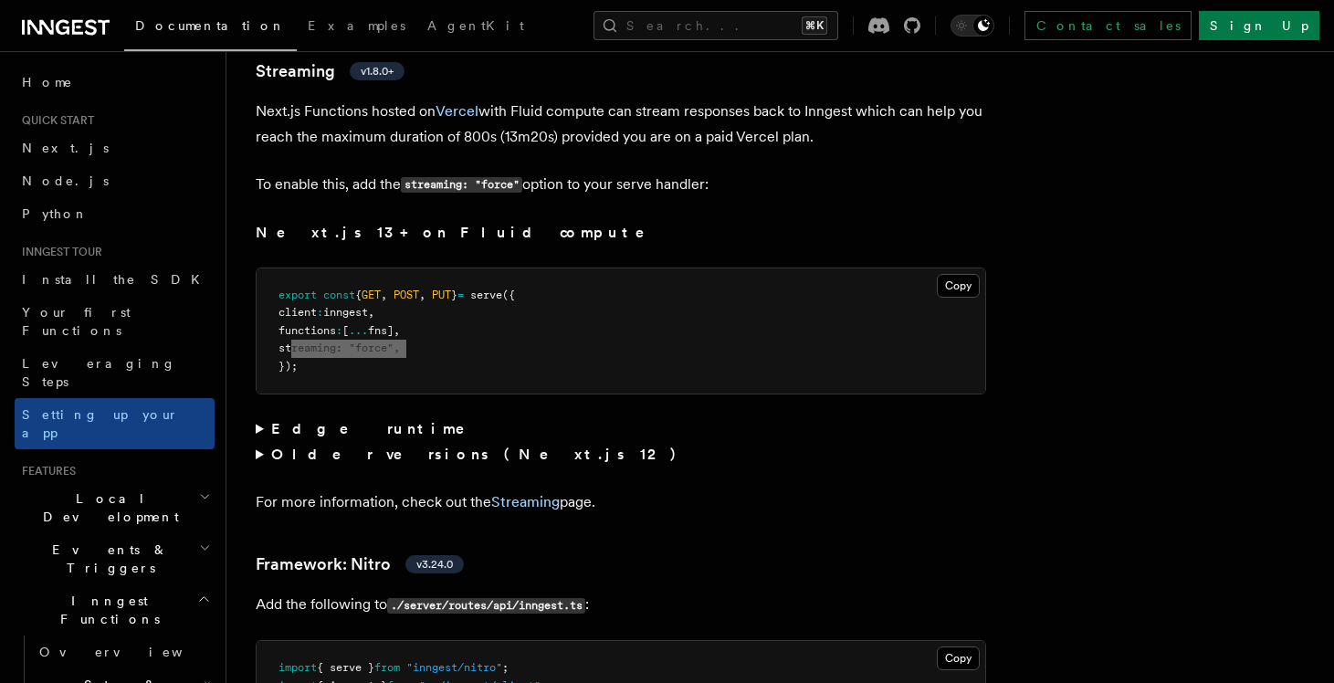
scroll to position [11646, 0]
click at [259, 418] on summary "Edge runtime" at bounding box center [621, 431] width 731 height 26
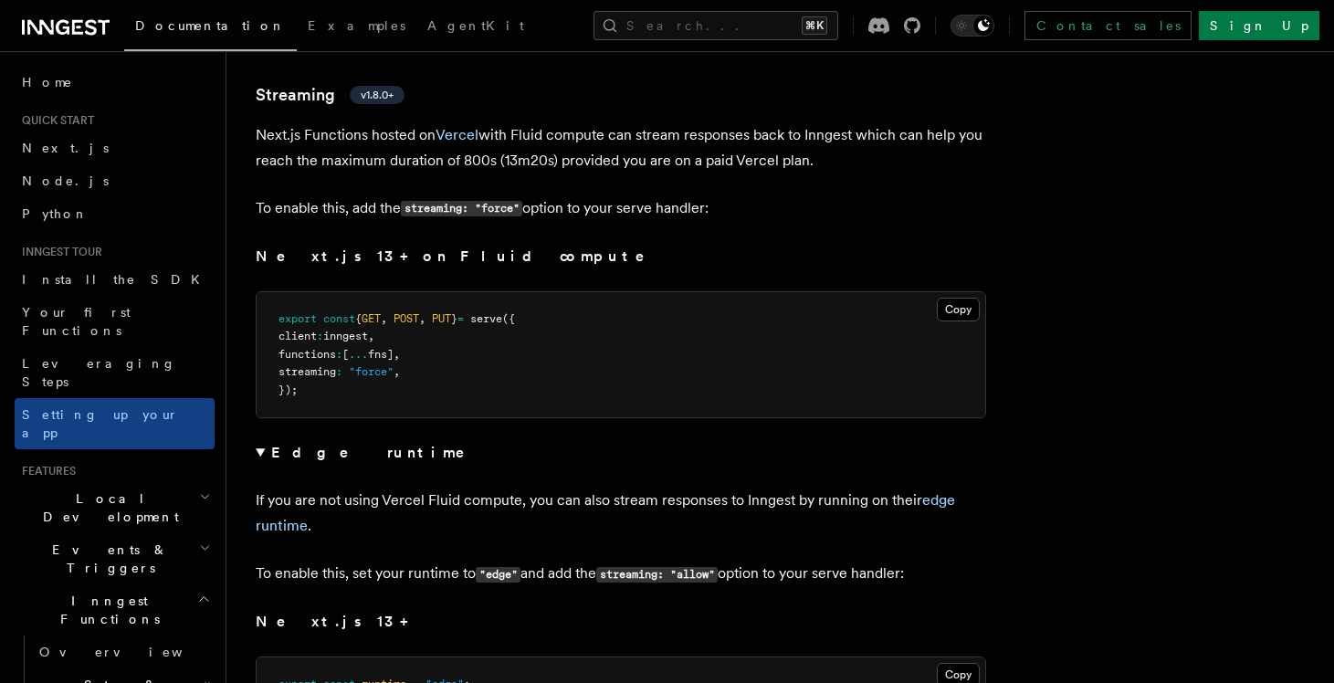
scroll to position [11617, 0]
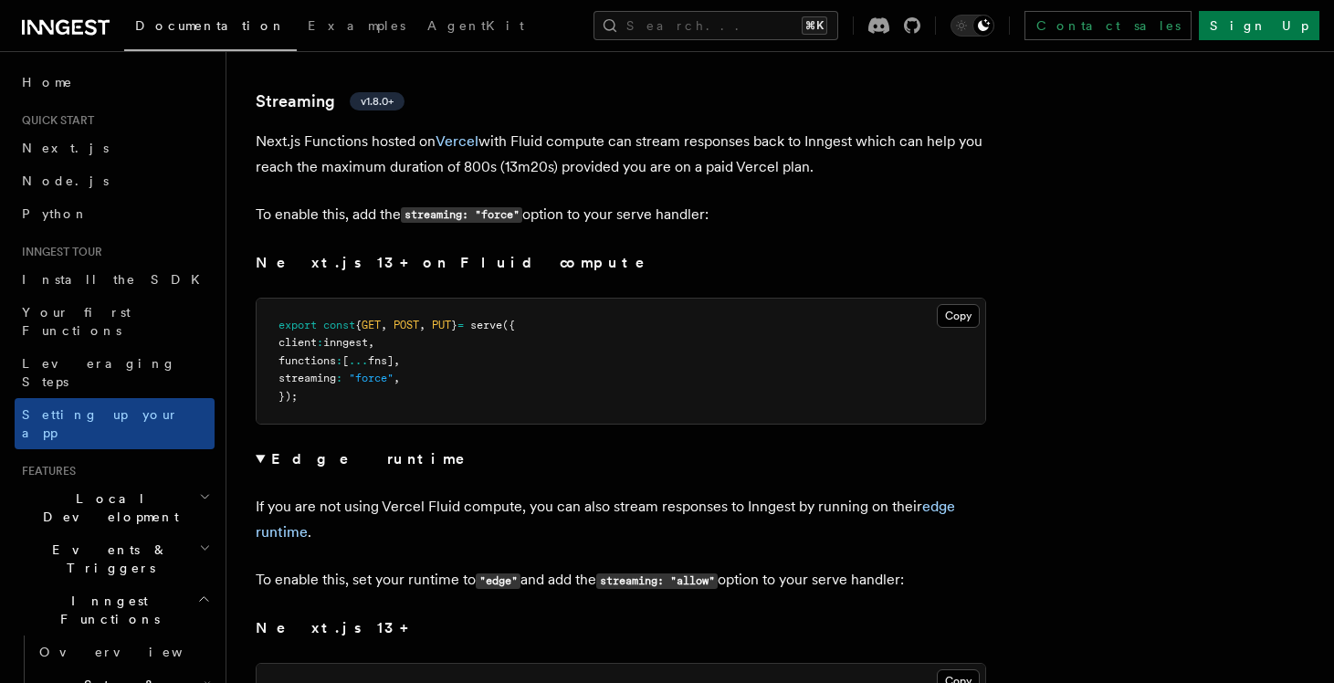
click at [261, 447] on summary "Edge runtime" at bounding box center [621, 460] width 731 height 26
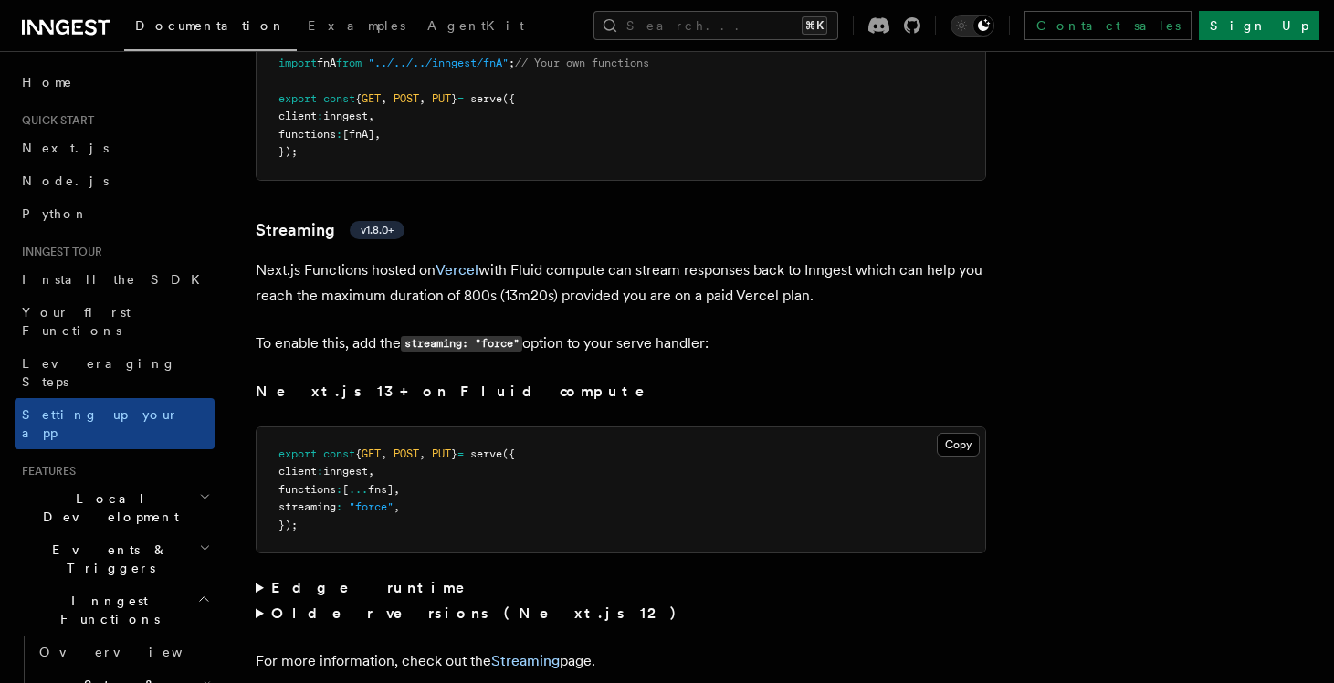
scroll to position [11434, 0]
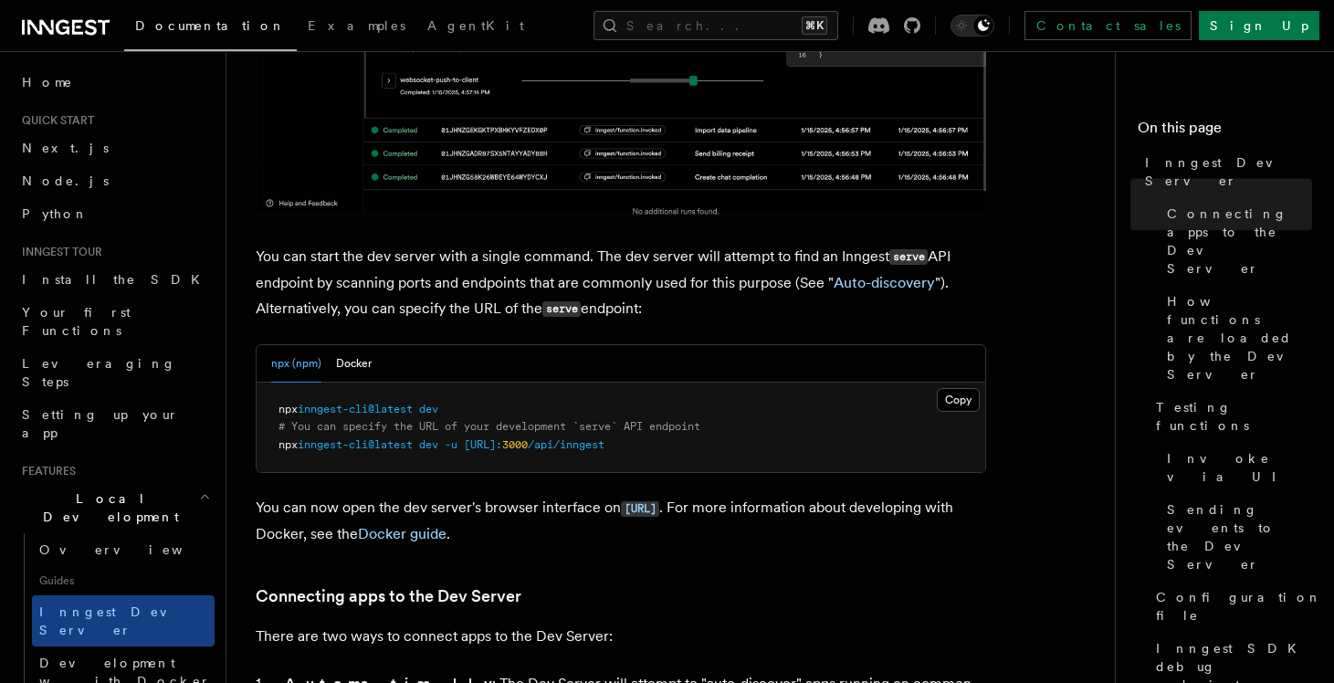
scroll to position [1081, 0]
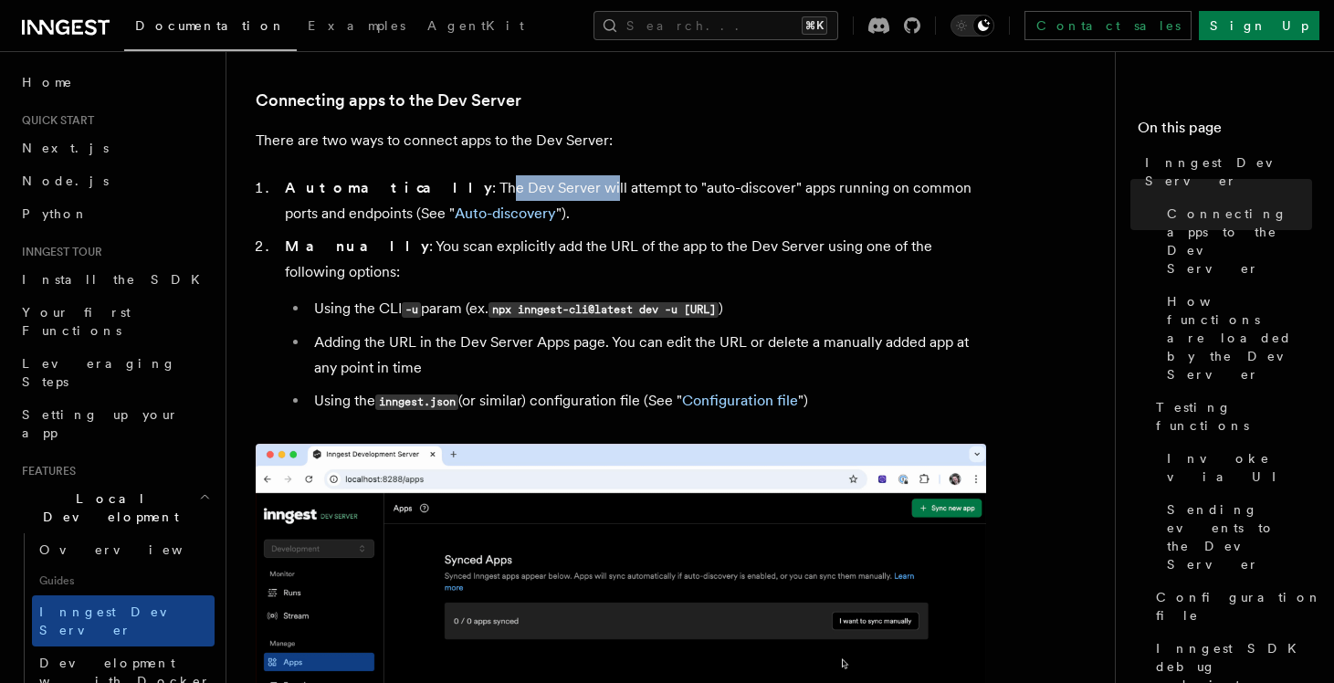
drag, startPoint x: 405, startPoint y: 186, endPoint x: 501, endPoint y: 186, distance: 96.8
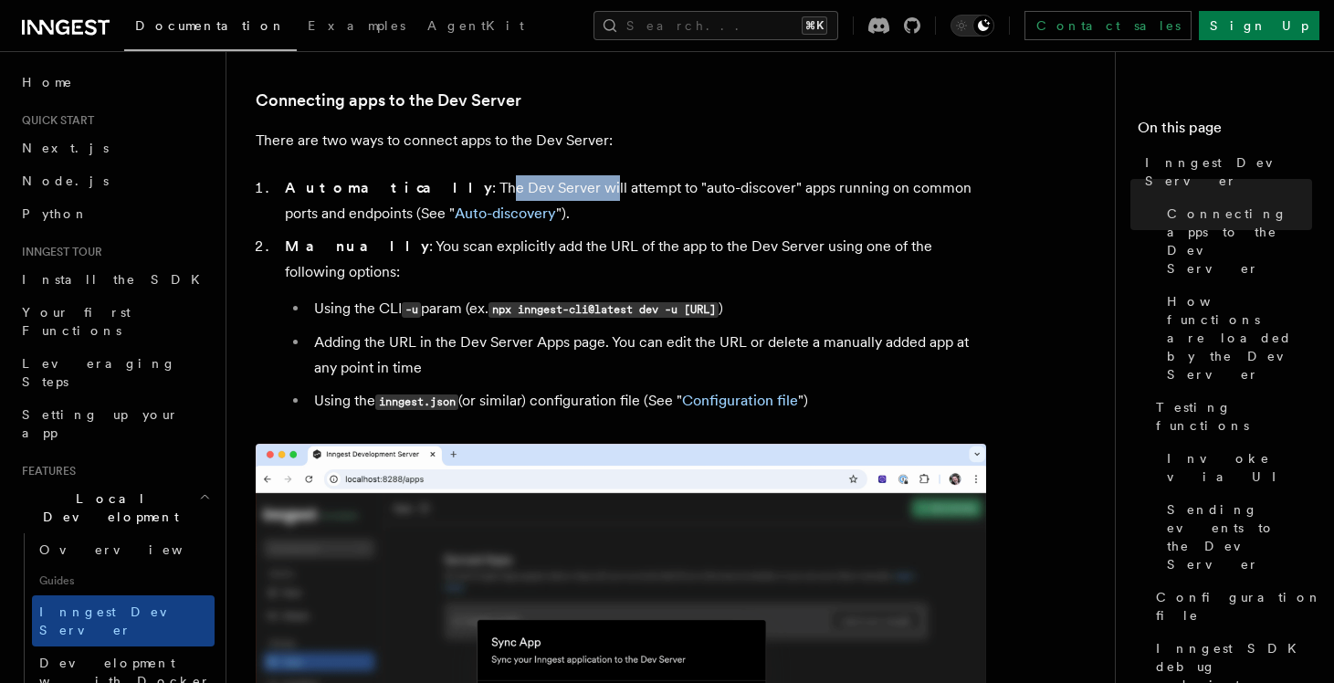
click at [501, 186] on li "Automatically : The Dev Server will attempt to "auto-discover" apps running on …" at bounding box center [632, 200] width 707 height 51
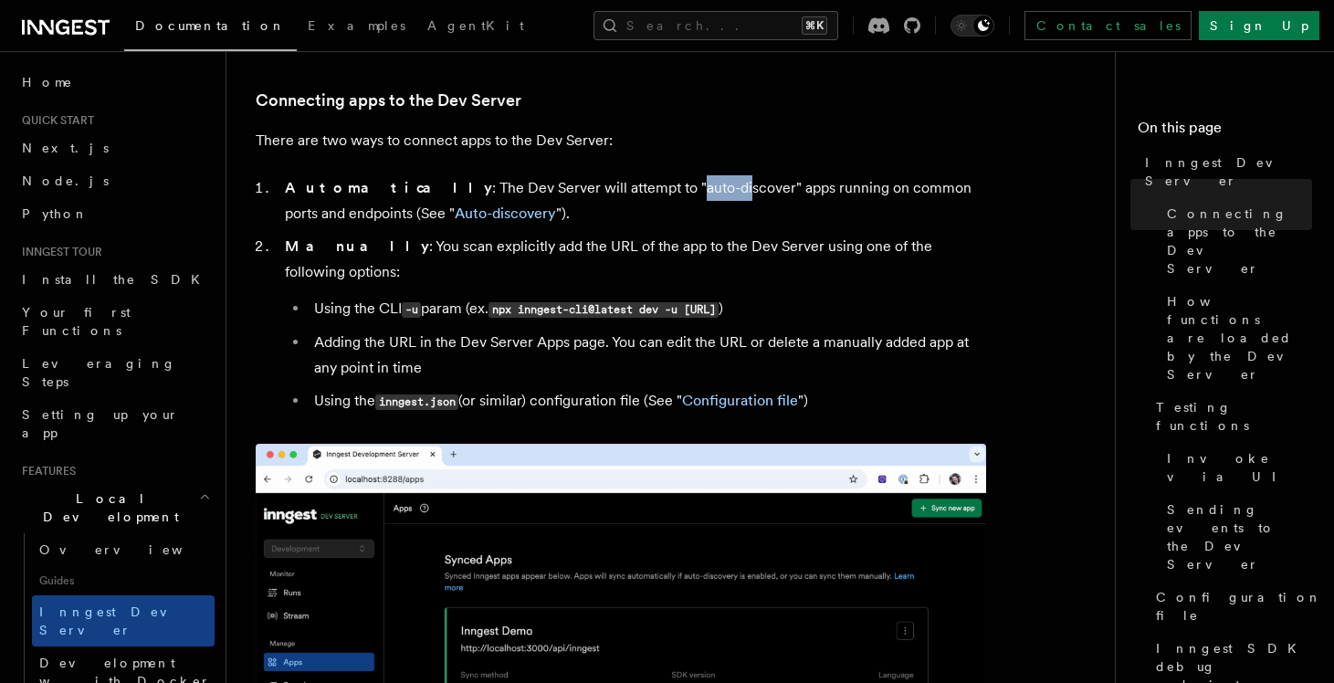
drag, startPoint x: 593, startPoint y: 193, endPoint x: 637, endPoint y: 192, distance: 43.9
click at [637, 192] on li "Automatically : The Dev Server will attempt to "auto-discover" apps running on …" at bounding box center [632, 200] width 707 height 51
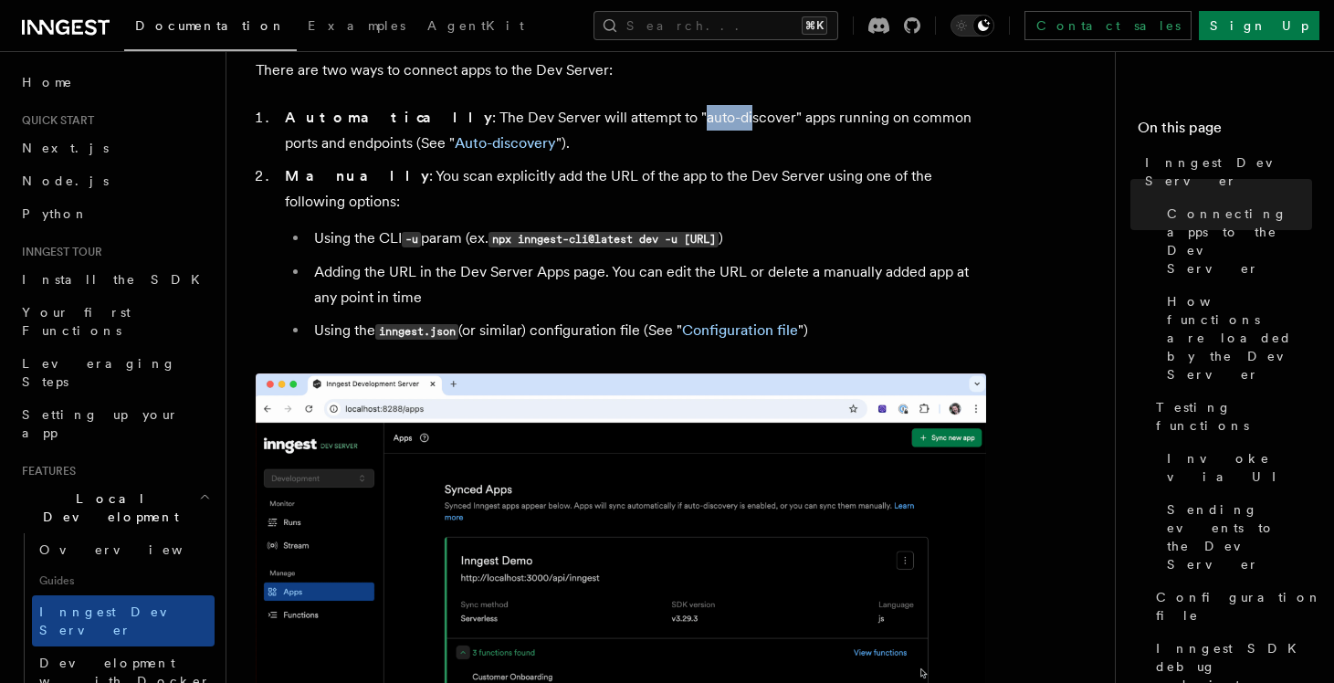
scroll to position [1148, 0]
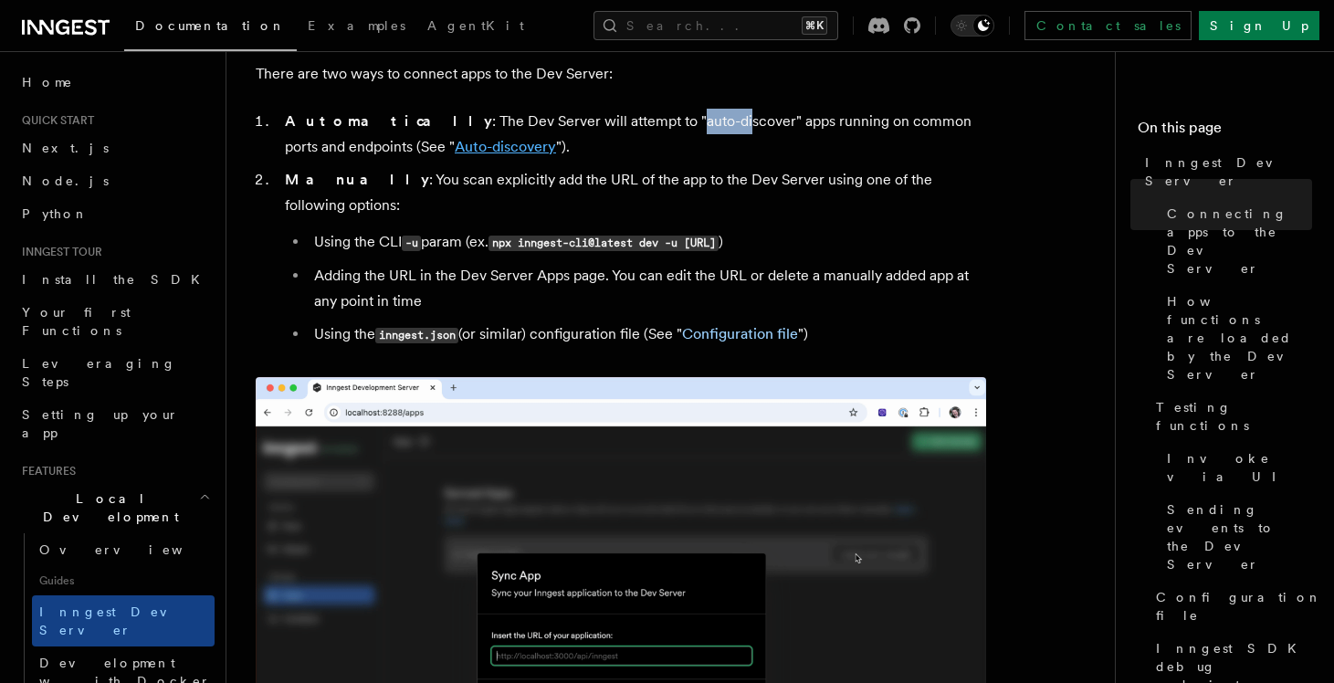
click at [455, 146] on link "Auto-discovery" at bounding box center [505, 146] width 101 height 17
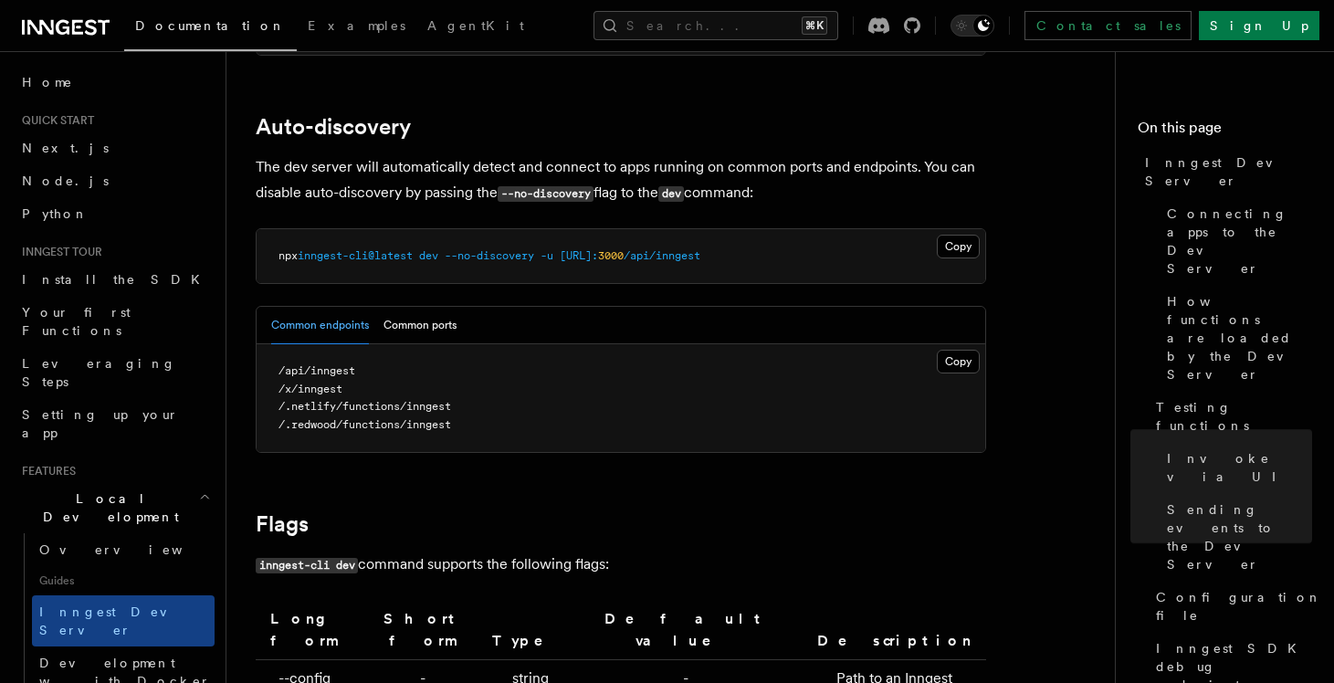
scroll to position [5611, 0]
